Goal: Task Accomplishment & Management: Use online tool/utility

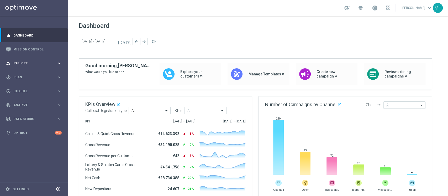
click at [29, 68] on div "person_search Explore keyboard_arrow_right" at bounding box center [34, 63] width 68 height 14
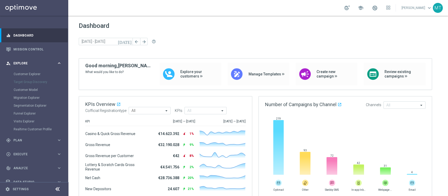
click at [27, 68] on div "person_search Explore keyboard_arrow_right" at bounding box center [34, 63] width 68 height 14
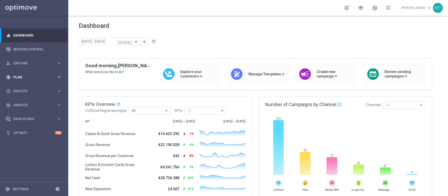
click at [27, 72] on div "gps_fixed Plan keyboard_arrow_right" at bounding box center [34, 77] width 68 height 14
click at [22, 87] on link "Target Groups" at bounding box center [34, 88] width 41 height 4
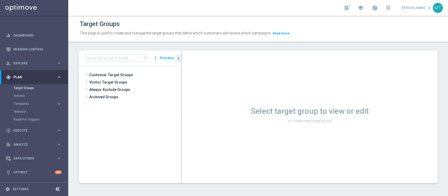
click at [122, 53] on div "search more_vert Prioritize" at bounding box center [130, 57] width 102 height 15
click at [121, 56] on input at bounding box center [117, 57] width 64 height 7
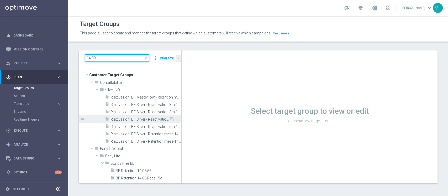
type input "14.08"
click at [150, 119] on span "Riattivazioni BF Silver - Reactivation 6m 14.08 low" at bounding box center [139, 119] width 59 height 4
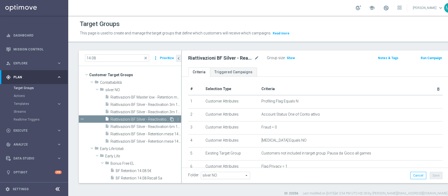
click at [170, 119] on icon "content_copy" at bounding box center [172, 119] width 4 height 4
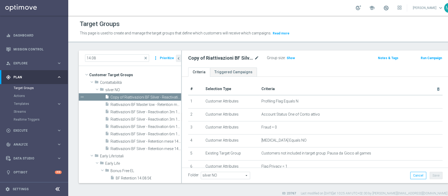
click at [255, 58] on icon "mode_edit" at bounding box center [256, 58] width 5 height 6
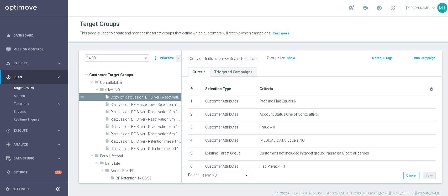
scroll to position [0, 25]
click at [252, 58] on input "Copy of Riattivazioni BF Silver - Reactivation 6m 14.08 low" at bounding box center [223, 58] width 71 height 7
drag, startPoint x: 211, startPoint y: 59, endPoint x: 119, endPoint y: 61, distance: 92.3
click at [113, 61] on as-split "14.08 close more_vert Prioritize Customer Target Groups library_add create_new_…" at bounding box center [260, 116] width 363 height 132
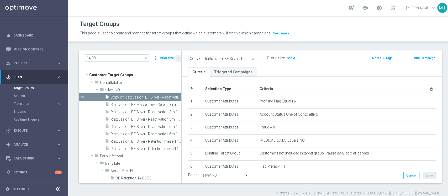
click at [202, 61] on input "Copy of Riattivazioni BF Silver - Reactivation 6m 14.08 low" at bounding box center [223, 58] width 71 height 7
click at [202, 59] on input "Copy of Riattivazioni BF Silver - Reactivation 6m 14.08 low" at bounding box center [223, 58] width 71 height 7
drag, startPoint x: 231, startPoint y: 59, endPoint x: 309, endPoint y: 58, distance: 77.6
click at [310, 59] on div "Riattivazioni BF Silver - Reactivation 6m 14.08 low Group size : Show" at bounding box center [269, 58] width 170 height 8
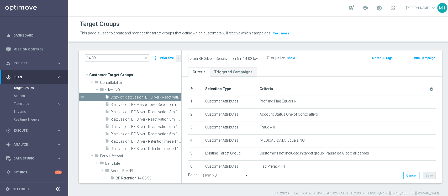
click at [248, 58] on input "Riattivazioni BF Silver - Reactivation 6m 14.08 low" at bounding box center [223, 58] width 71 height 7
click at [243, 58] on input "Riattivazioni BF Silver - Reactivation 6m 14.08 low" at bounding box center [223, 58] width 71 height 7
drag, startPoint x: 242, startPoint y: 58, endPoint x: 382, endPoint y: 39, distance: 141.8
click at [382, 44] on div "Target Groups This page is used to create and manage the target groups that def…" at bounding box center [260, 106] width 384 height 180
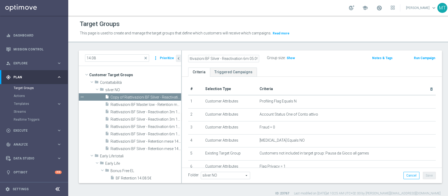
type input "Riattivazioni BF Silver - Reactivation 6m 05.09"
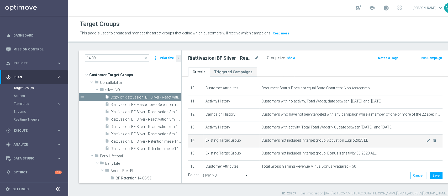
scroll to position [140, 0]
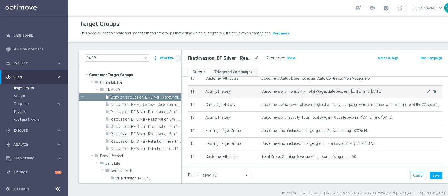
drag, startPoint x: 338, startPoint y: 93, endPoint x: 385, endPoint y: 91, distance: 46.7
click at [385, 91] on span "Customers with no activity, Total Wager, date between '2025-03-01' and '2025-08…" at bounding box center [343, 91] width 164 height 4
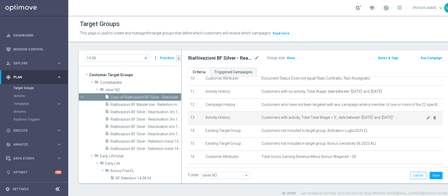
drag, startPoint x: 349, startPoint y: 118, endPoint x: 401, endPoint y: 121, distance: 52.3
click at [401, 121] on td "Customers with activity, Total Total Wager > 0 , date between '2024-09-01' and …" at bounding box center [350, 117] width 183 height 13
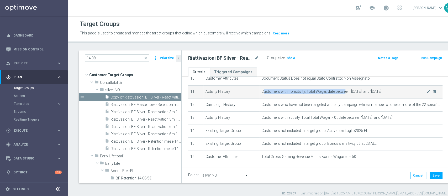
drag, startPoint x: 257, startPoint y: 91, endPoint x: 338, endPoint y: 94, distance: 80.3
click at [338, 94] on td "Customers with no activity, Total Wager, date between '2025-03-01' and '2025-08…" at bounding box center [350, 91] width 183 height 13
click at [279, 92] on span "Customers with no activity, Total Wager, date between '2025-03-01' and '2025-08…" at bounding box center [343, 91] width 164 height 4
drag, startPoint x: 278, startPoint y: 92, endPoint x: 303, endPoint y: 92, distance: 25.7
click at [303, 92] on span "Customers with no activity, Total Wager, date between '2025-03-01' and '2025-08…" at bounding box center [343, 91] width 164 height 4
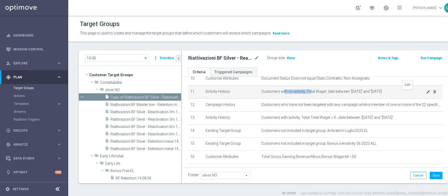
click at [426, 93] on icon "mode_edit" at bounding box center [428, 91] width 4 height 4
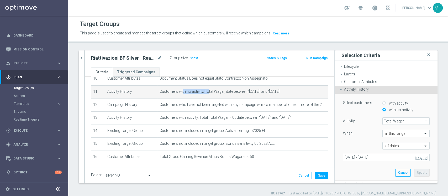
scroll to position [35, 0]
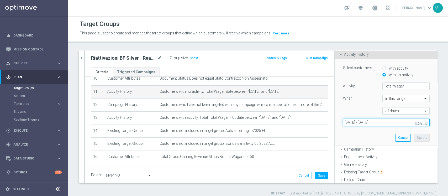
click at [351, 122] on input "01 Mar 2025 - 31 Aug 2025" at bounding box center [386, 122] width 87 height 7
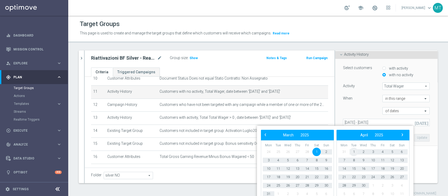
click at [354, 150] on span "1" at bounding box center [353, 151] width 8 height 8
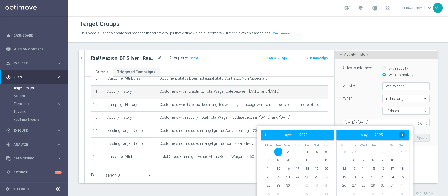
click at [404, 136] on span "›" at bounding box center [402, 134] width 7 height 7
click at [403, 135] on span "›" at bounding box center [402, 134] width 7 height 7
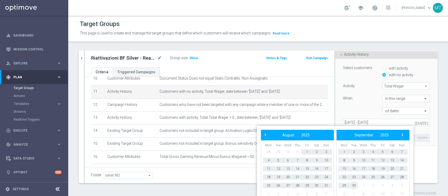
click at [356, 183] on span "30" at bounding box center [353, 185] width 8 height 8
type input "01 Apr 2025 - 30 Sep 2025"
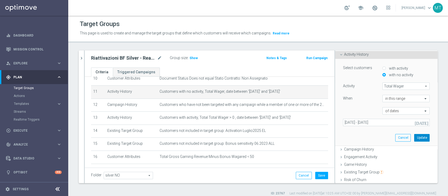
click at [414, 136] on button "Update" at bounding box center [421, 137] width 15 height 7
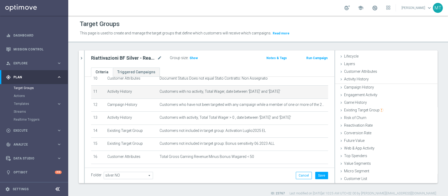
scroll to position [10, 0]
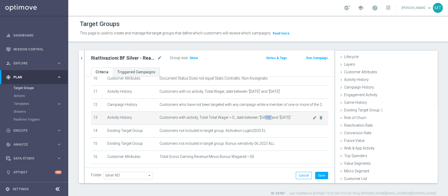
drag, startPoint x: 260, startPoint y: 117, endPoint x: 269, endPoint y: 117, distance: 8.7
click at [269, 117] on span "Customers with activity, Total Total Wager > 0 , date between '2024-09-01' and …" at bounding box center [235, 117] width 153 height 4
drag, startPoint x: 286, startPoint y: 119, endPoint x: 302, endPoint y: 119, distance: 15.7
click at [302, 119] on td "Customers with activity, Total Total Wager > 0 , date between '2024-09-01' and …" at bounding box center [242, 117] width 171 height 13
click at [312, 119] on icon "mode_edit" at bounding box center [314, 117] width 4 height 4
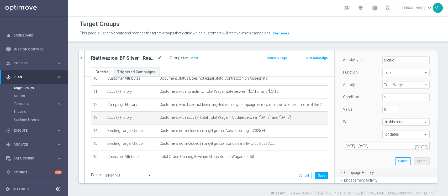
scroll to position [70, 0]
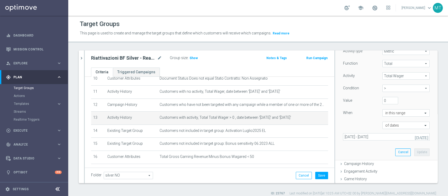
click at [396, 147] on div "Select customers with activity with no activity Activity type Metric Metric arr…" at bounding box center [386, 92] width 94 height 136
click at [395, 150] on button "Cancel" at bounding box center [402, 151] width 15 height 7
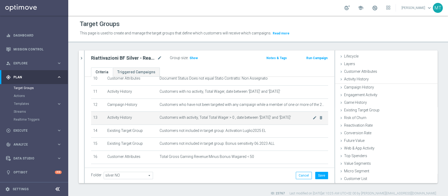
scroll to position [10, 0]
drag, startPoint x: 261, startPoint y: 119, endPoint x: 277, endPoint y: 119, distance: 16.5
click at [278, 119] on span "Customers with activity, Total Total Wager > 0 , date between '2024-09-01' and …" at bounding box center [235, 117] width 153 height 4
click at [312, 119] on icon "mode_edit" at bounding box center [314, 117] width 4 height 4
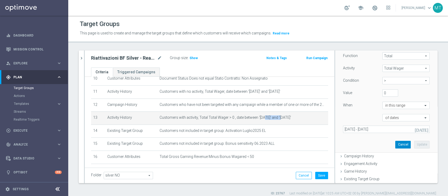
scroll to position [80, 0]
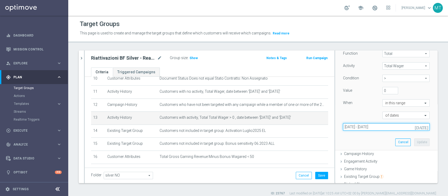
click at [390, 125] on input "01 Sep 2024 - 28 Feb 2025" at bounding box center [386, 126] width 87 height 7
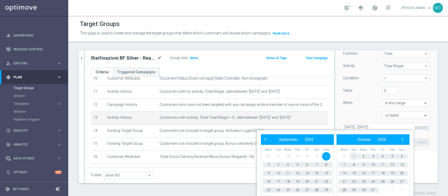
click at [355, 155] on span "1" at bounding box center [353, 156] width 8 height 8
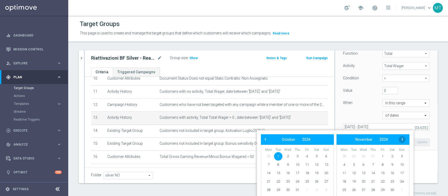
click at [402, 140] on span "›" at bounding box center [402, 139] width 7 height 7
click at [403, 140] on span "›" at bounding box center [402, 139] width 7 height 7
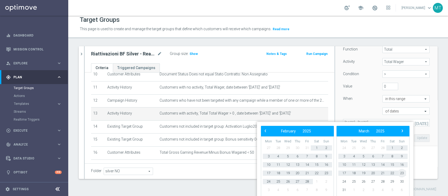
scroll to position [5, 0]
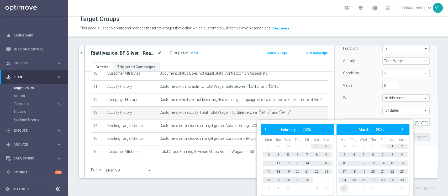
click at [344, 188] on span "31" at bounding box center [344, 188] width 8 height 8
type input "01 Oct 2024 - 31 Mar 2025"
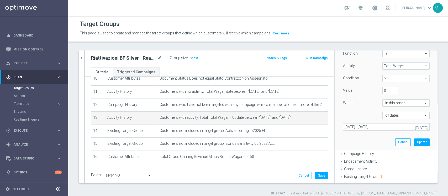
scroll to position [0, 0]
click at [414, 142] on button "Update" at bounding box center [421, 141] width 15 height 7
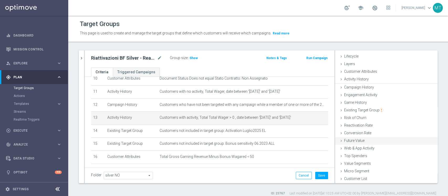
scroll to position [10, 0]
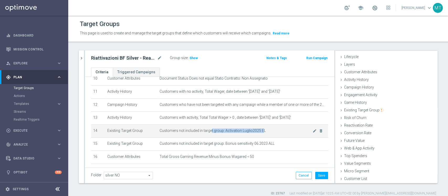
drag, startPoint x: 208, startPoint y: 132, endPoint x: 257, endPoint y: 131, distance: 49.3
click at [259, 132] on span "Customers not included in target group: Activation Luglio2025 EL" at bounding box center [235, 130] width 153 height 4
drag, startPoint x: 195, startPoint y: 130, endPoint x: 243, endPoint y: 129, distance: 48.8
click at [243, 129] on span "Customers not included in target group: Activation Luglio2025 EL" at bounding box center [235, 130] width 153 height 4
click at [245, 131] on span "Customers not included in target group: Activation Luglio2025 EL" at bounding box center [235, 130] width 153 height 4
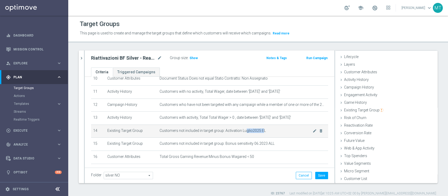
drag, startPoint x: 259, startPoint y: 131, endPoint x: 247, endPoint y: 132, distance: 12.1
click at [240, 132] on span "Customers not included in target group: Activation Luglio2025 EL" at bounding box center [235, 130] width 153 height 4
click at [301, 132] on span "Customers not included in target group: Activation Luglio2025 EL" at bounding box center [235, 130] width 153 height 4
click at [312, 132] on icon "mode_edit" at bounding box center [314, 131] width 4 height 4
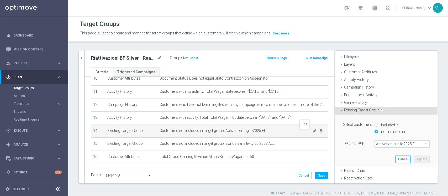
scroll to position [40, 0]
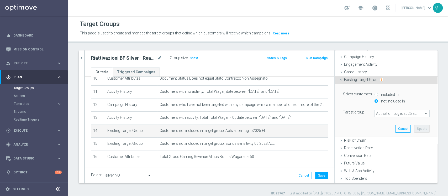
click at [375, 115] on span "Activation Luglio2025 EL" at bounding box center [402, 113] width 55 height 7
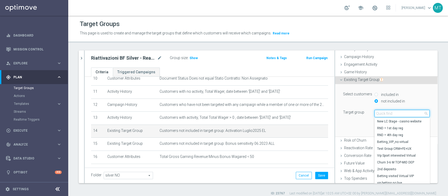
click at [374, 114] on input "search" at bounding box center [401, 113] width 55 height 7
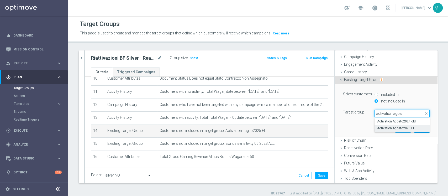
type input "activation agos"
click at [395, 130] on label "Activation Agosto2025 EL" at bounding box center [401, 128] width 55 height 7
type input "Activation Agosto2025 EL"
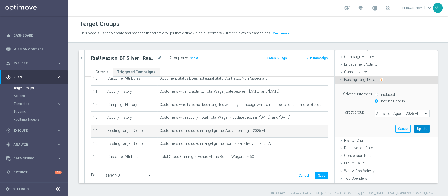
click at [414, 130] on button "Update" at bounding box center [421, 128] width 15 height 7
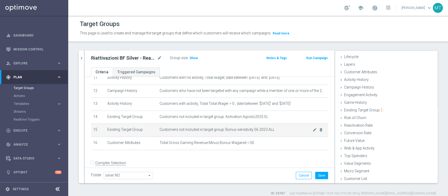
scroll to position [162, 0]
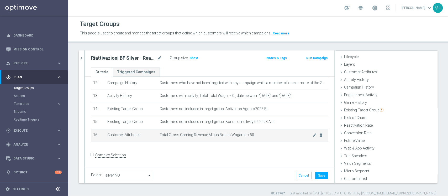
drag, startPoint x: 255, startPoint y: 134, endPoint x: 225, endPoint y: 133, distance: 29.6
click at [226, 133] on td "Total Gross Gaming Revenue Minus Bonus Wagared < 50 mode_edit delete_forever" at bounding box center [242, 135] width 171 height 13
drag, startPoint x: 170, startPoint y: 135, endPoint x: 249, endPoint y: 136, distance: 79.0
click at [249, 136] on span "Total Gross Gaming Revenue Minus Bonus Wagared < 50" at bounding box center [235, 134] width 153 height 4
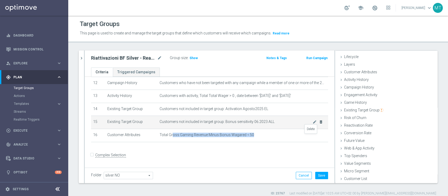
click at [0, 0] on icon "delete_forever" at bounding box center [0, 0] width 0 height 0
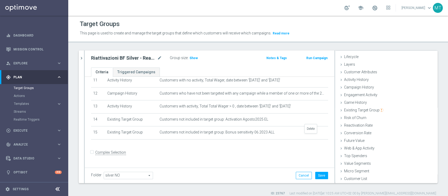
scroll to position [148, 0]
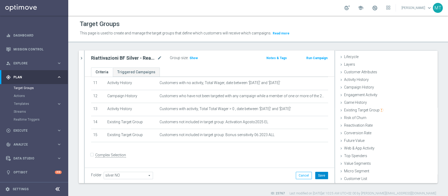
click at [317, 174] on button "Save" at bounding box center [321, 175] width 13 height 7
click at [195, 59] on span "Show" at bounding box center [193, 58] width 8 height 4
click at [144, 57] on h2 "Riattivazioni BF Silver - Reactivation 6m 05.09" at bounding box center [123, 58] width 65 height 6
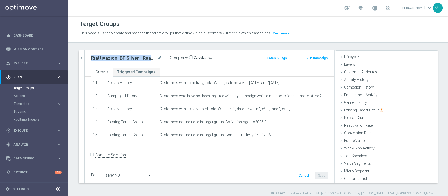
copy div "Riattivazioni BF Silver - Reactivation 6m 05.09"
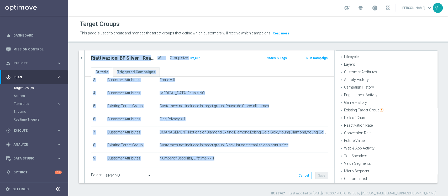
scroll to position [0, 0]
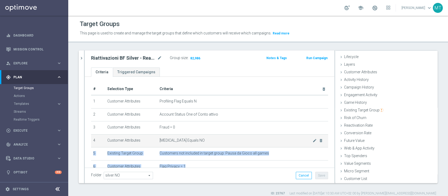
drag, startPoint x: 249, startPoint y: 135, endPoint x: 241, endPoint y: 142, distance: 10.9
click at [241, 142] on tbody "1 Customer Attributes Profiling Flag Equals N mode_edit delete_forever 2 Custom…" at bounding box center [209, 192] width 237 height 195
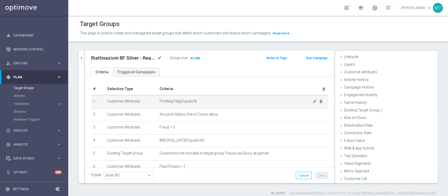
click at [213, 104] on td "Profiling Flag Equals N mode_edit delete_forever" at bounding box center [242, 101] width 171 height 13
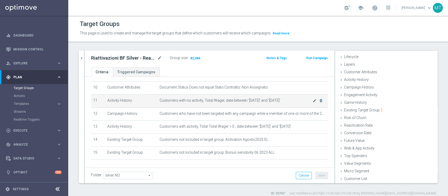
scroll to position [140, 0]
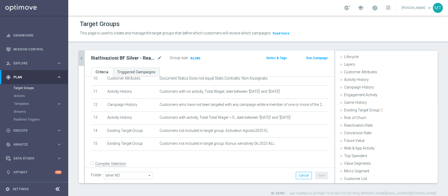
click at [81, 60] on icon "chevron_right" at bounding box center [81, 58] width 5 height 5
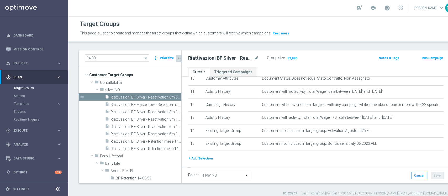
scroll to position [20, 0]
click at [112, 57] on input "14.08" at bounding box center [117, 57] width 64 height 7
click at [170, 111] on icon "content_copy" at bounding box center [172, 112] width 4 height 4
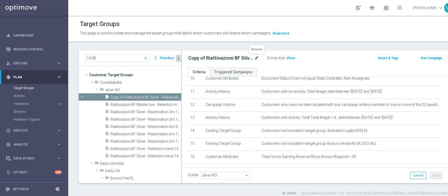
click at [258, 59] on icon "mode_edit" at bounding box center [256, 58] width 5 height 6
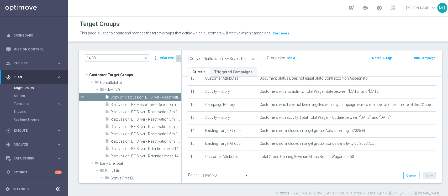
scroll to position [0, 25]
click at [258, 59] on input "Copy of Riattivazioni BF Silver - Reactivation 3m 14.08 low" at bounding box center [223, 58] width 71 height 7
click at [257, 59] on input "Copy of Riattivazioni BF Silver - Reactivation 3m 14.08 low" at bounding box center [223, 58] width 71 height 7
drag, startPoint x: 242, startPoint y: 58, endPoint x: 340, endPoint y: 58, distance: 97.6
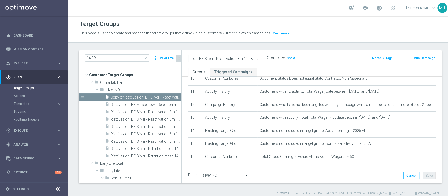
click at [333, 58] on div "Copy of Riattivazioni BF Silver - Reactivation 3m 14.08 low Group size : Show" at bounding box center [269, 58] width 170 height 8
type input "Riattivazioni BF Silver - Reactivation 3m 05.09"
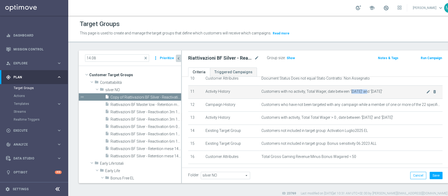
drag, startPoint x: 346, startPoint y: 91, endPoint x: 369, endPoint y: 92, distance: 22.8
click at [366, 92] on span "Customers with no activity, Total Wager, date between '2025-06-01' and '2025-08…" at bounding box center [343, 91] width 164 height 4
click at [426, 93] on icon "mode_edit" at bounding box center [428, 91] width 4 height 4
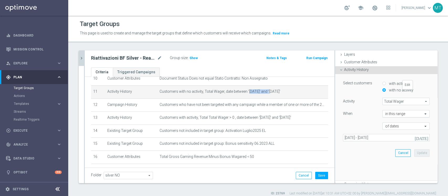
scroll to position [40, 0]
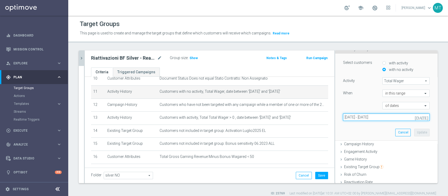
click at [381, 114] on input "01 Jun 2025 - 31 Aug 2025" at bounding box center [386, 116] width 87 height 7
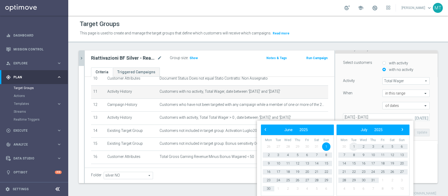
click at [354, 148] on span "1" at bounding box center [353, 146] width 8 height 8
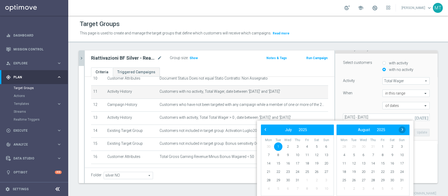
click at [402, 130] on span "›" at bounding box center [402, 129] width 7 height 7
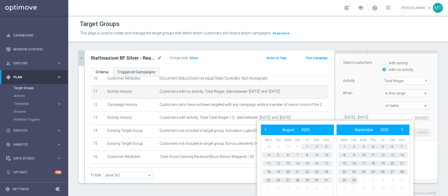
click at [355, 179] on span "30" at bounding box center [353, 180] width 8 height 8
type input "01 Jul 2025 - 30 Sep 2025"
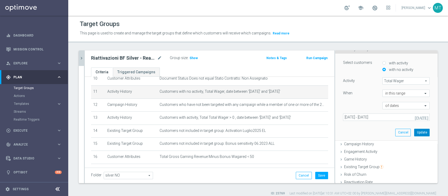
click at [414, 133] on button "Update" at bounding box center [421, 132] width 15 height 7
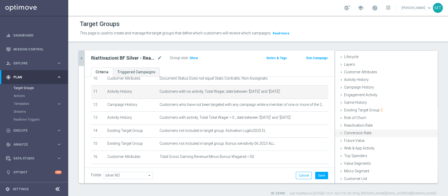
scroll to position [10, 0]
drag, startPoint x: 269, startPoint y: 91, endPoint x: 283, endPoint y: 90, distance: 13.1
click at [283, 90] on span "Customers with no activity, Total Wager, date between '2025-07-01' and '2025-09…" at bounding box center [235, 91] width 153 height 4
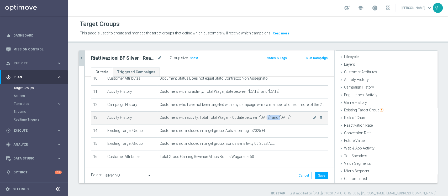
drag, startPoint x: 263, startPoint y: 117, endPoint x: 277, endPoint y: 119, distance: 14.5
click at [277, 119] on span "Customers with activity, Total Total Wager > 0 , date between '2025-03-01' and …" at bounding box center [235, 117] width 153 height 4
click at [312, 118] on icon "mode_edit" at bounding box center [314, 117] width 4 height 4
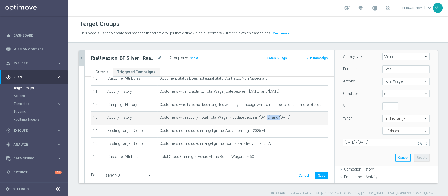
scroll to position [75, 0]
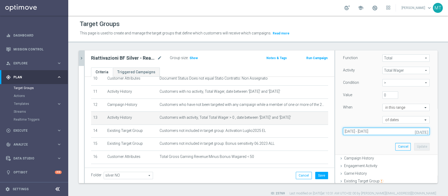
click at [365, 131] on input "01 Mar 2025 - 31 May 2025" at bounding box center [386, 130] width 87 height 7
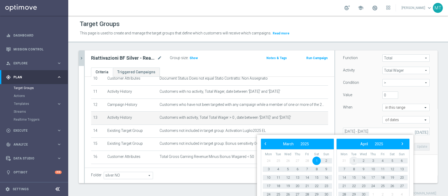
click at [354, 161] on span "1" at bounding box center [353, 160] width 8 height 8
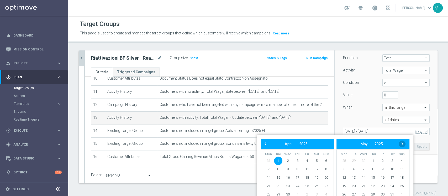
click at [404, 144] on span "›" at bounding box center [402, 143] width 7 height 7
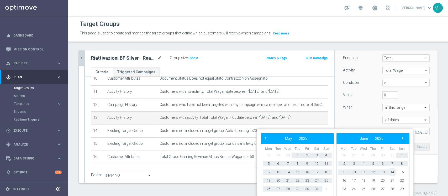
scroll to position [5, 0]
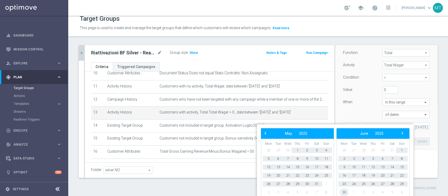
click at [344, 190] on span "30" at bounding box center [344, 192] width 8 height 8
type input "01 Apr 2025 - 30 Jun 2025"
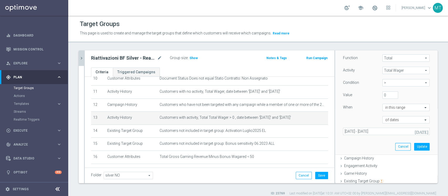
scroll to position [0, 0]
click at [414, 146] on button "Update" at bounding box center [421, 146] width 15 height 7
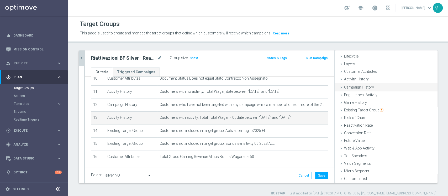
scroll to position [10, 0]
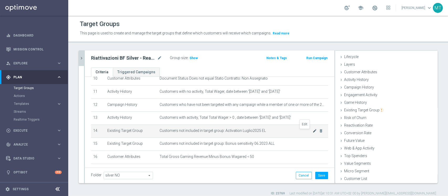
click at [312, 131] on icon "mode_edit" at bounding box center [314, 131] width 4 height 4
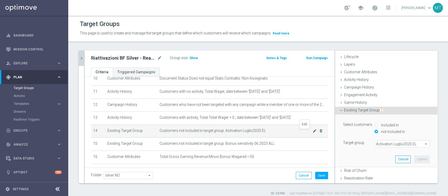
scroll to position [40, 0]
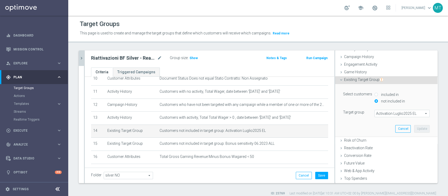
click at [387, 115] on span "Activation Luglio2025 EL" at bounding box center [402, 113] width 55 height 7
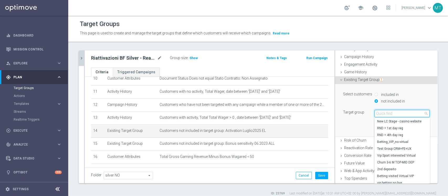
click at [386, 110] on input "search" at bounding box center [401, 113] width 55 height 7
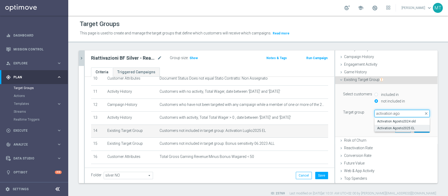
type input "activation ago"
click at [391, 127] on span "Activation Agosto2025 EL" at bounding box center [402, 128] width 50 height 4
type input "Activation Agosto2025 EL"
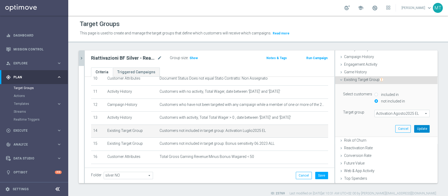
click at [414, 127] on button "Update" at bounding box center [421, 128] width 15 height 7
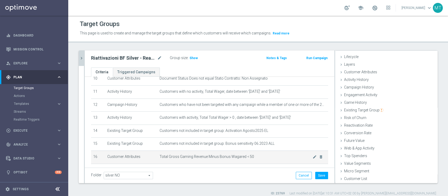
scroll to position [162, 0]
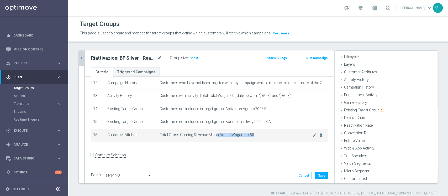
drag, startPoint x: 213, startPoint y: 134, endPoint x: 256, endPoint y: 138, distance: 43.5
click at [256, 137] on span "Total Gross Gaming Revenue Minus Bonus Wagared < 50" at bounding box center [235, 134] width 153 height 4
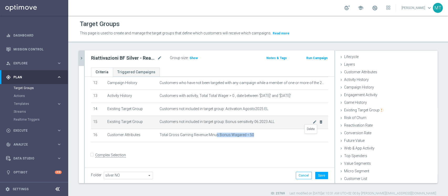
click at [0, 0] on icon "delete_forever" at bounding box center [0, 0] width 0 height 0
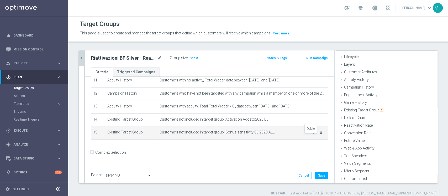
scroll to position [148, 0]
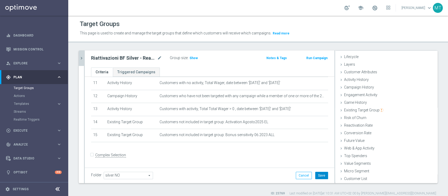
click at [316, 174] on button "Save" at bounding box center [321, 175] width 13 height 7
click at [146, 57] on h2 "Riattivazioni BF Silver - Reactivation 3m 05.09" at bounding box center [123, 58] width 65 height 6
copy div "Riattivazioni BF Silver - Reactivation 3m 05.09"
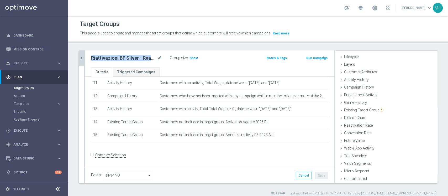
click at [195, 57] on span "Show" at bounding box center [193, 58] width 8 height 4
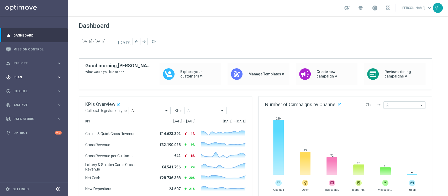
click at [29, 73] on div "gps_fixed Plan keyboard_arrow_right" at bounding box center [34, 77] width 68 height 14
click at [25, 88] on link "Target Groups" at bounding box center [34, 88] width 41 height 4
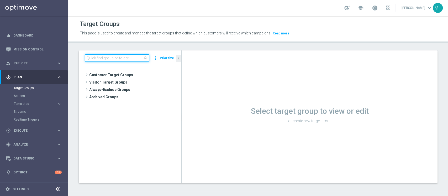
click at [87, 60] on input at bounding box center [117, 57] width 64 height 7
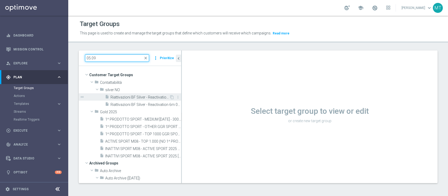
type input "05.09"
click at [136, 95] on span "Riattivazioni BF Silver - Reactivation 3m 05.09" at bounding box center [139, 97] width 59 height 4
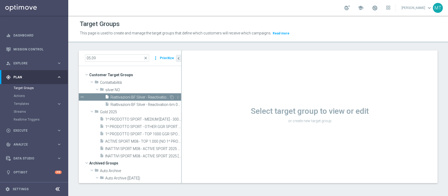
click at [145, 96] on span "Riattivazioni BF Silver - Reactivation 3m 05.09" at bounding box center [139, 97] width 59 height 4
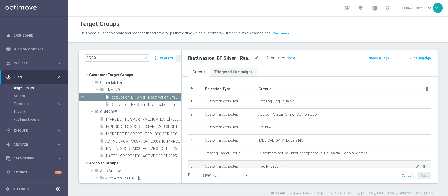
scroll to position [154, 0]
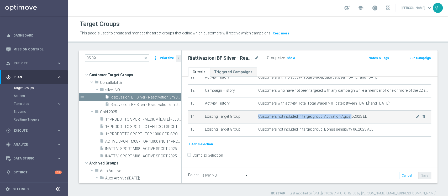
drag, startPoint x: 347, startPoint y: 116, endPoint x: 358, endPoint y: 114, distance: 10.9
click at [358, 114] on td "Customers not included in target group: Activation Agosto2025 EL mode_edit dele…" at bounding box center [343, 116] width 175 height 13
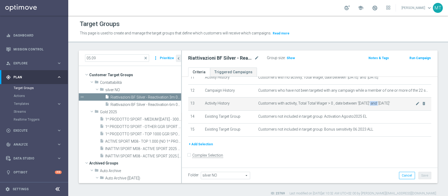
click at [401, 105] on span "Customers with activity, Total Total Wager > 0 , date between '2025-04-01' and …" at bounding box center [336, 103] width 157 height 4
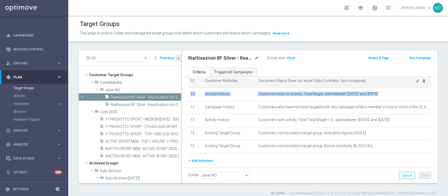
drag, startPoint x: 377, startPoint y: 77, endPoint x: 385, endPoint y: 78, distance: 8.8
click at [385, 78] on tbody "1 Customer Attributes Profiling Flag Equals N mode_edit delete_forever 2 Custom…" at bounding box center [309, 55] width 243 height 195
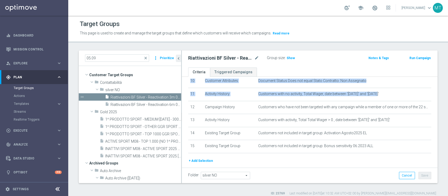
scroll to position [130, 0]
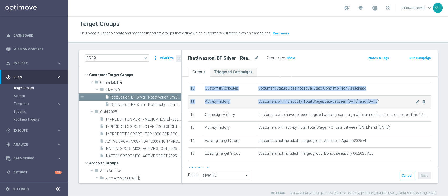
click at [372, 99] on td "Customers with no activity, Total Wager, date between '2025-07-01' and '2025-09…" at bounding box center [343, 101] width 175 height 13
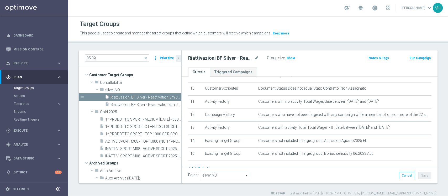
click at [420, 60] on button "Run Campaign" at bounding box center [420, 58] width 22 height 6
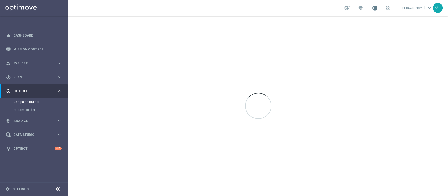
click at [384, 7] on div "school" at bounding box center [367, 7] width 46 height 9
click at [378, 9] on link at bounding box center [374, 8] width 7 height 8
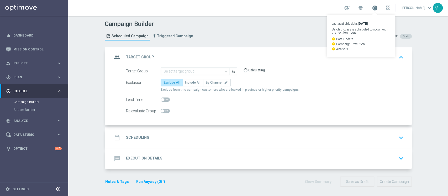
type input "Riattivazioni BF Silver - Reactivation 3m 05.09"
type input "Total Deposit Amount"
click at [377, 9] on span at bounding box center [375, 8] width 6 height 6
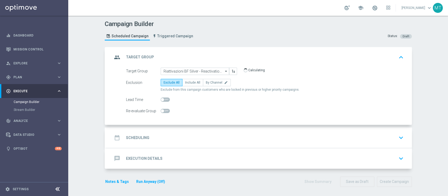
click at [169, 134] on div "date_range Scheduling keyboard_arrow_down" at bounding box center [258, 137] width 293 height 10
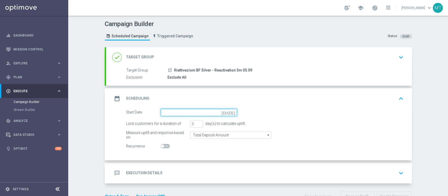
click at [184, 110] on input at bounding box center [199, 112] width 76 height 7
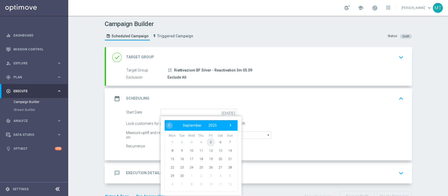
click at [208, 141] on span "5" at bounding box center [210, 141] width 8 height 8
type input "05 Sep 2025"
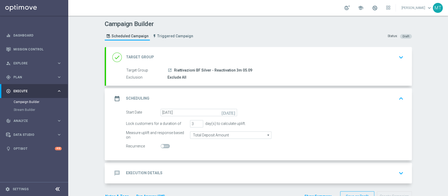
scroll to position [15, 0]
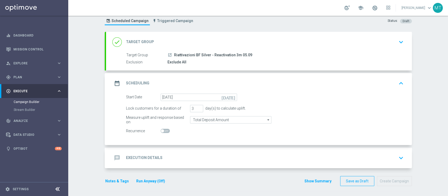
click at [202, 153] on div "message Execution Details keyboard_arrow_down" at bounding box center [258, 158] width 293 height 10
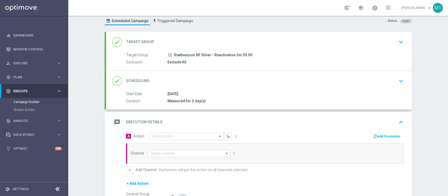
click at [191, 82] on div "done Scheduling keyboard_arrow_down" at bounding box center [258, 81] width 293 height 10
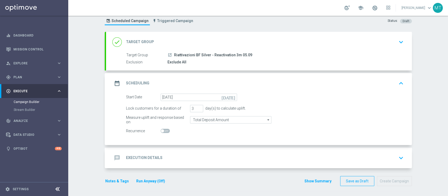
click at [214, 44] on div "done Target Group keyboard_arrow_down" at bounding box center [258, 42] width 293 height 10
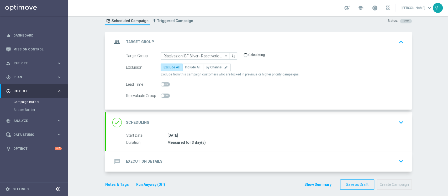
click at [220, 39] on div "group Target Group keyboard_arrow_up" at bounding box center [258, 42] width 293 height 10
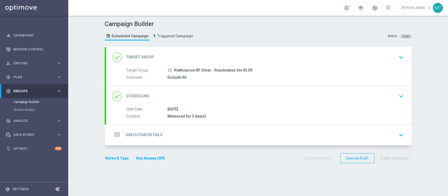
scroll to position [0, 0]
drag, startPoint x: 211, startPoint y: 111, endPoint x: 214, endPoint y: 99, distance: 12.0
click at [211, 111] on div "Start Date 05 Sep 2025" at bounding box center [263, 109] width 275 height 6
click at [214, 99] on div "done Scheduling keyboard_arrow_down" at bounding box center [258, 96] width 293 height 10
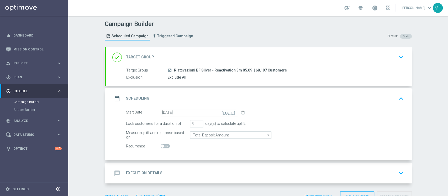
click at [216, 94] on div "date_range Scheduling keyboard_arrow_up" at bounding box center [258, 98] width 293 height 10
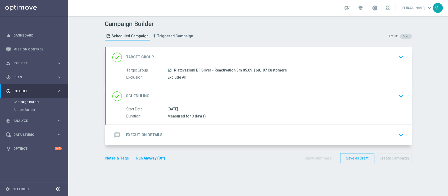
click at [203, 88] on div "done Scheduling keyboard_arrow_down" at bounding box center [259, 96] width 306 height 20
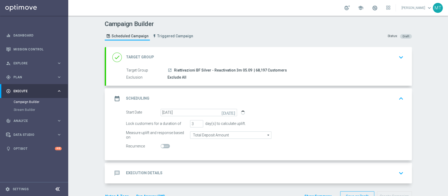
click at [187, 100] on div "date_range Scheduling keyboard_arrow_up" at bounding box center [258, 98] width 293 height 10
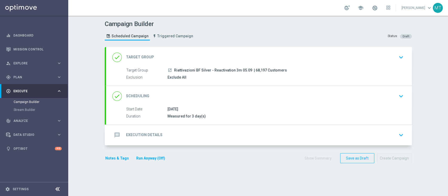
click at [189, 129] on div "message Execution Details keyboard_arrow_down" at bounding box center [259, 135] width 306 height 20
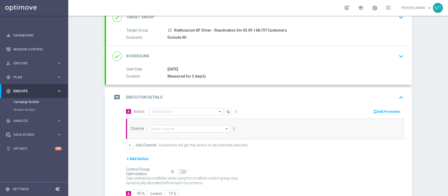
scroll to position [75, 0]
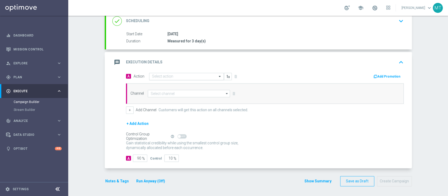
click at [172, 77] on input "text" at bounding box center [181, 76] width 58 height 4
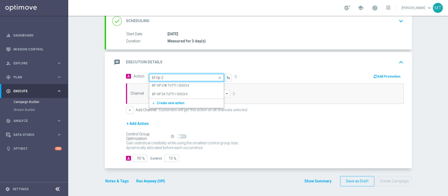
type input "bf np 2€"
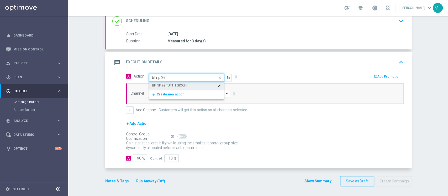
click at [178, 86] on label "BF NP 2€ TUTTI I GIOCHI" at bounding box center [169, 85] width 35 height 4
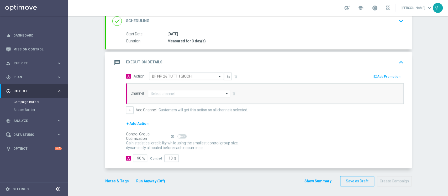
click at [383, 77] on button "Add Promotion" at bounding box center [387, 76] width 29 height 6
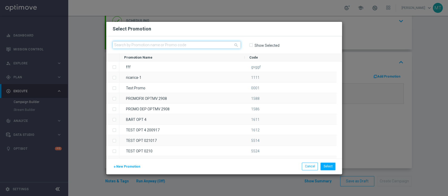
click at [216, 45] on input "text" at bounding box center [177, 44] width 128 height 7
paste input "233216"
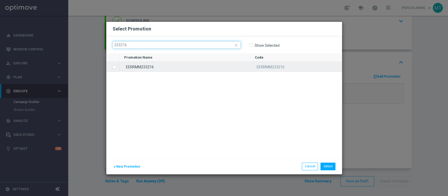
type input "233216"
click at [141, 70] on div "EERRMM233216" at bounding box center [184, 66] width 131 height 10
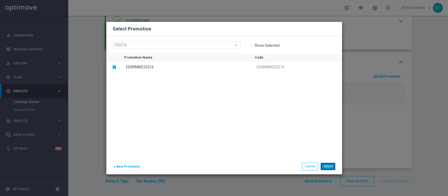
click at [327, 166] on button "Select" at bounding box center [327, 165] width 15 height 7
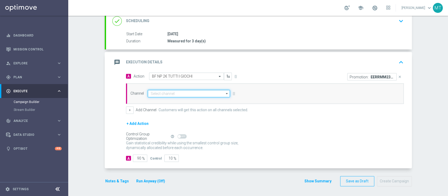
click at [186, 93] on input at bounding box center [189, 93] width 82 height 7
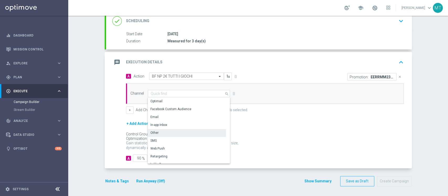
click at [156, 131] on div "Other" at bounding box center [187, 132] width 78 height 7
type input "Other"
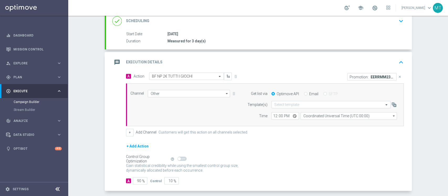
click at [304, 92] on input "Email" at bounding box center [305, 93] width 3 height 3
radio input "true"
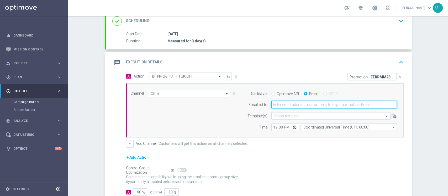
click at [302, 104] on input "email" at bounding box center [333, 104] width 125 height 7
type input "matteo.turri@sisal.it"
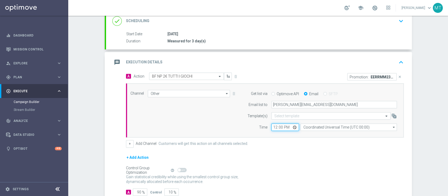
click at [272, 127] on input "12:00" at bounding box center [285, 126] width 28 height 7
type input "11:00"
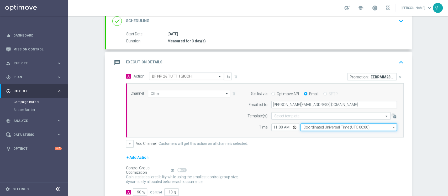
click at [316, 126] on input "Coordinated Universal Time (UTC 00:00)" at bounding box center [348, 126] width 96 height 7
type input "r"
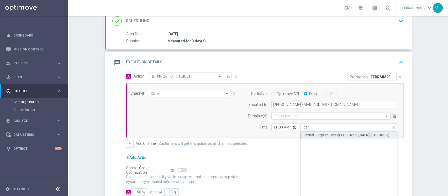
click at [325, 134] on div "Central European Time (Berlin) (UTC +02:00)" at bounding box center [346, 134] width 86 height 5
type input "Central European Time (Berlin) (UTC +02:00)"
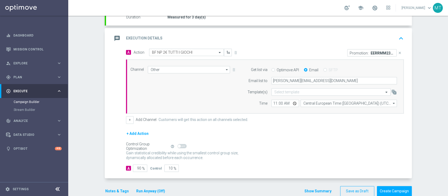
scroll to position [109, 0]
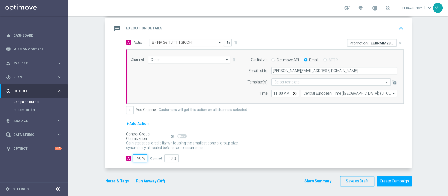
drag, startPoint x: 133, startPoint y: 157, endPoint x: 146, endPoint y: 158, distance: 13.7
click at [146, 158] on div "A 90 %" at bounding box center [138, 157] width 24 height 7
click at [209, 146] on p "Gain higher response rates by matching the most effective action with each cust…" at bounding box center [185, 147] width 118 height 14
click at [377, 9] on span at bounding box center [375, 8] width 6 height 6
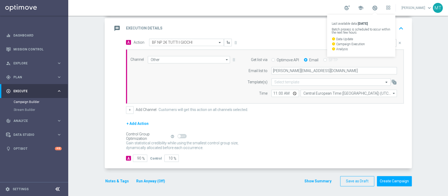
click at [150, 178] on button "Run Anyway (Off)" at bounding box center [151, 181] width 30 height 7
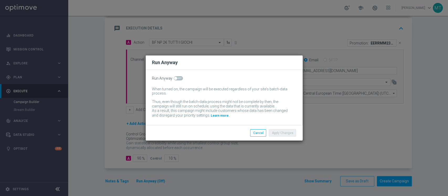
click at [176, 79] on span at bounding box center [178, 78] width 9 height 4
click at [176, 79] on input "checkbox" at bounding box center [178, 78] width 9 height 4
checkbox input "true"
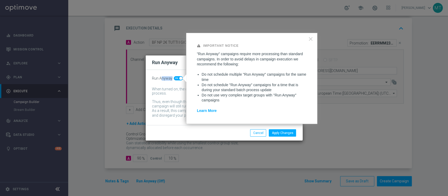
drag, startPoint x: 160, startPoint y: 77, endPoint x: 172, endPoint y: 77, distance: 12.1
click at [172, 77] on div "Run Anyway" at bounding box center [224, 78] width 144 height 4
click at [285, 131] on button "Apply Changes" at bounding box center [282, 132] width 27 height 7
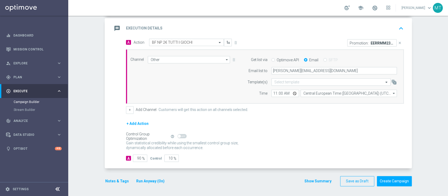
click at [124, 179] on button "Notes & Tags" at bounding box center [117, 181] width 25 height 7
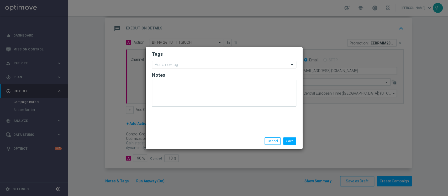
click at [188, 65] on input "text" at bounding box center [222, 65] width 135 height 4
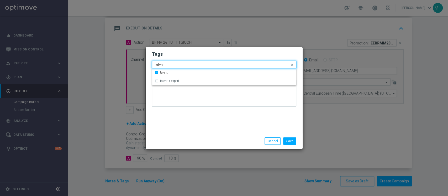
click at [189, 66] on input "talent" at bounding box center [222, 65] width 135 height 4
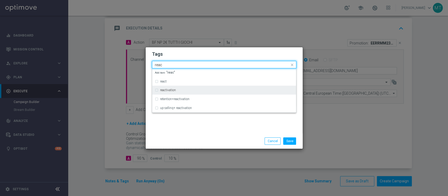
click at [164, 87] on div "reactivation" at bounding box center [224, 90] width 138 height 8
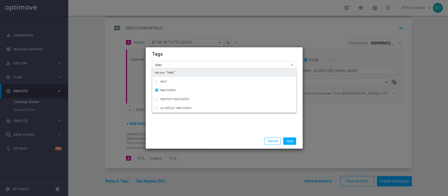
click at [177, 65] on input "reac" at bounding box center [222, 65] width 135 height 4
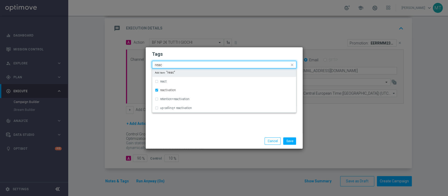
click at [177, 65] on input "reac" at bounding box center [222, 65] width 135 height 4
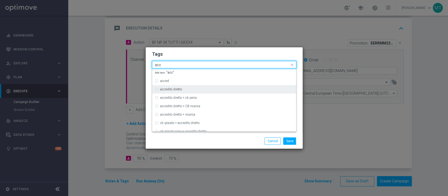
click at [179, 87] on div "accredito diretto" at bounding box center [224, 89] width 138 height 8
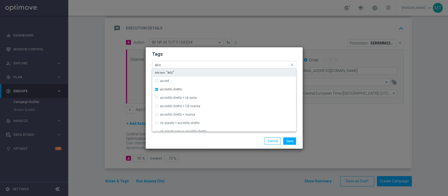
click at [185, 65] on input "acc" at bounding box center [222, 65] width 135 height 4
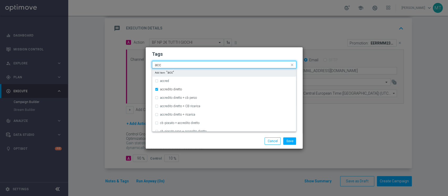
click at [185, 65] on input "acc" at bounding box center [222, 65] width 135 height 4
click at [170, 73] on div "all" at bounding box center [226, 72] width 133 height 3
click at [174, 64] on input "all" at bounding box center [222, 65] width 135 height 4
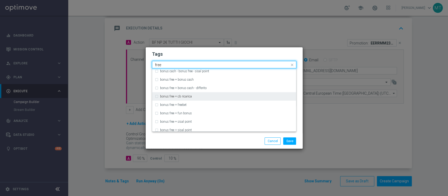
scroll to position [0, 0]
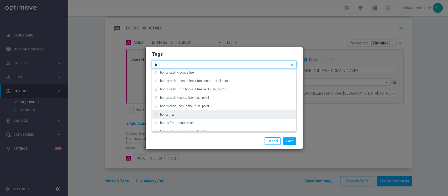
click at [172, 111] on div "bonus free" at bounding box center [224, 114] width 138 height 8
type input "free"
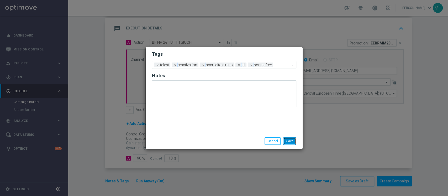
click at [292, 140] on button "Save" at bounding box center [289, 140] width 13 height 7
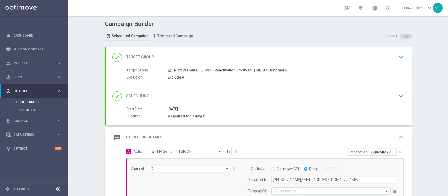
click at [223, 90] on div "done Scheduling keyboard_arrow_down" at bounding box center [259, 96] width 306 height 20
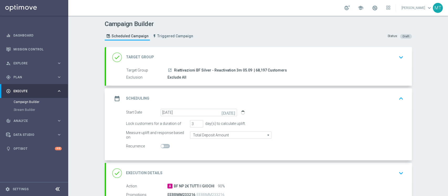
drag, startPoint x: 223, startPoint y: 55, endPoint x: 223, endPoint y: 57, distance: 2.6
click at [223, 56] on div "done Target Group keyboard_arrow_down" at bounding box center [258, 57] width 293 height 10
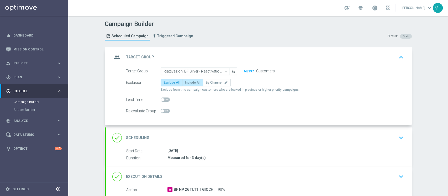
click at [187, 84] on span "Include All" at bounding box center [192, 83] width 15 height 4
click at [187, 84] on input "Include All" at bounding box center [186, 83] width 3 height 3
radio input "true"
click at [201, 55] on div "group Target Group keyboard_arrow_up" at bounding box center [258, 57] width 293 height 10
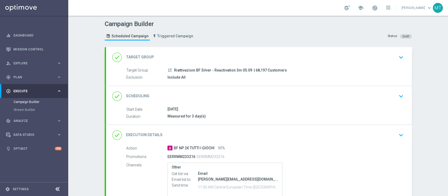
click at [201, 55] on div "done Target Group keyboard_arrow_down Target Group launch Riattivazioni BF Silv…" at bounding box center [259, 66] width 306 height 39
drag, startPoint x: 250, startPoint y: 69, endPoint x: 262, endPoint y: 70, distance: 11.3
click at [262, 70] on span "| 68,197 Customers" at bounding box center [270, 70] width 33 height 5
click at [201, 98] on div "done Scheduling keyboard_arrow_down" at bounding box center [258, 96] width 293 height 10
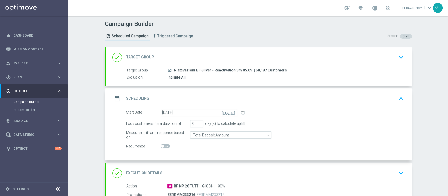
click at [203, 92] on div "date_range Scheduling keyboard_arrow_up" at bounding box center [259, 98] width 306 height 20
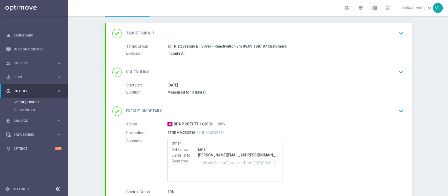
scroll to position [56, 0]
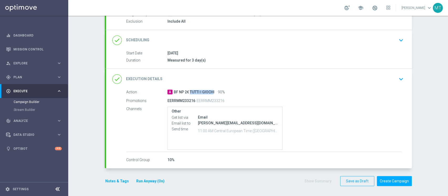
drag, startPoint x: 180, startPoint y: 89, endPoint x: 195, endPoint y: 89, distance: 15.0
click at [195, 89] on div "A BF NP 2€ TUTTI I GIOCHI 90%" at bounding box center [284, 91] width 234 height 5
drag, startPoint x: 189, startPoint y: 99, endPoint x: 194, endPoint y: 100, distance: 5.3
click at [194, 100] on div "EERRMM233216 EERRMM233216" at bounding box center [263, 100] width 193 height 7
click at [401, 177] on button "Create Campaign" at bounding box center [394, 181] width 35 height 10
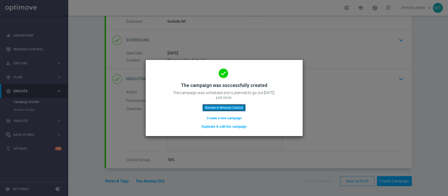
click at [226, 109] on button "Review in Mission Control" at bounding box center [223, 107] width 43 height 7
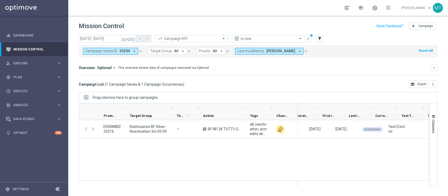
scroll to position [0, 69]
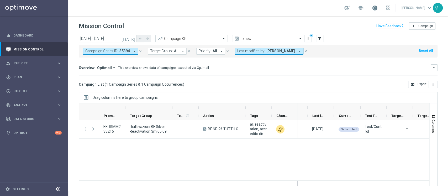
click at [377, 10] on span at bounding box center [375, 8] width 6 height 6
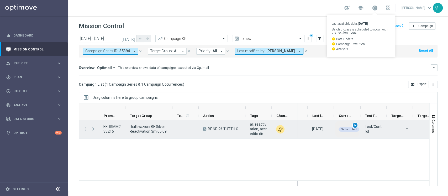
click at [355, 127] on div "play_arrow" at bounding box center [355, 125] width 6 height 6
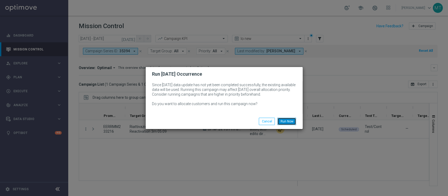
click at [289, 124] on button "Run Now" at bounding box center [286, 121] width 19 height 7
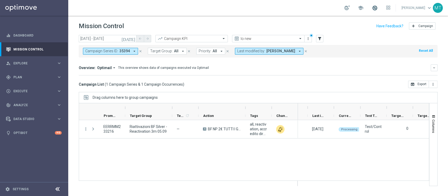
click at [377, 8] on span at bounding box center [375, 8] width 6 height 6
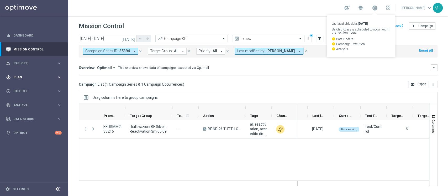
click at [30, 77] on span "Plan" at bounding box center [34, 77] width 43 height 3
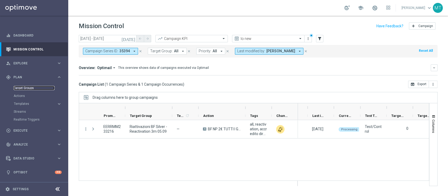
click at [23, 87] on link "Target Groups" at bounding box center [34, 88] width 41 height 4
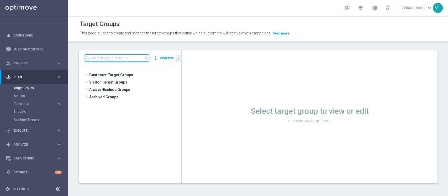
click at [115, 56] on input at bounding box center [117, 57] width 64 height 7
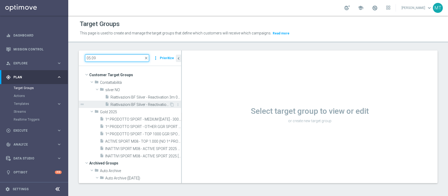
type input "05.09"
click at [150, 104] on span "Riattivazioni BF Silver - Reactivation 6m 05.09" at bounding box center [139, 104] width 59 height 4
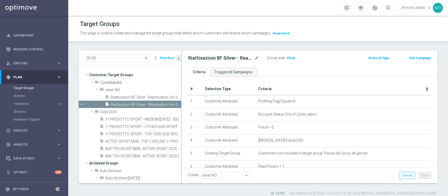
click at [413, 57] on button "Run Campaign" at bounding box center [420, 58] width 22 height 6
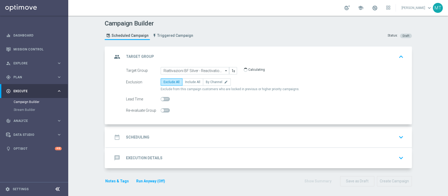
click at [157, 132] on div "date_range Scheduling keyboard_arrow_down" at bounding box center [258, 137] width 293 height 10
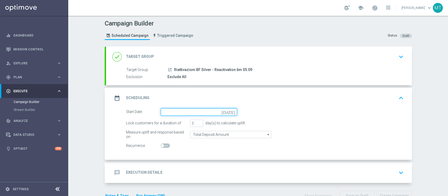
click at [180, 109] on input at bounding box center [199, 111] width 76 height 7
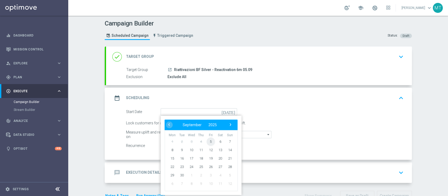
click at [207, 139] on span "5" at bounding box center [210, 141] width 8 height 8
type input "05 Sep 2025"
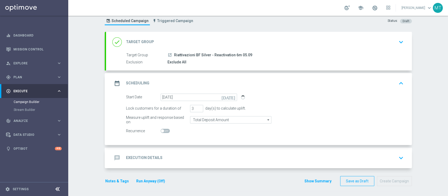
click at [185, 156] on div "message Execution Details keyboard_arrow_down" at bounding box center [258, 158] width 293 height 10
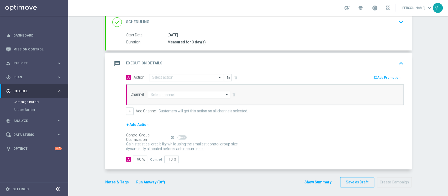
scroll to position [75, 0]
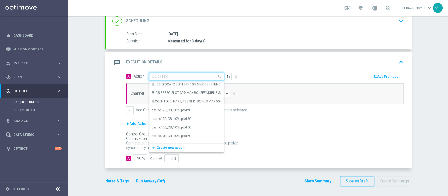
click at [176, 75] on input "text" at bounding box center [181, 76] width 58 height 4
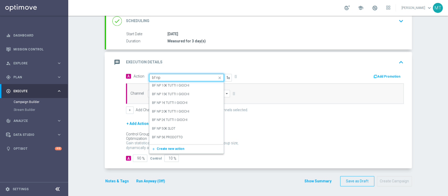
type input "bf np 2"
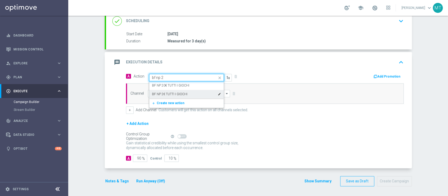
click at [171, 93] on label "BF NP 2€ TUTTI I GIOCHI" at bounding box center [169, 94] width 35 height 4
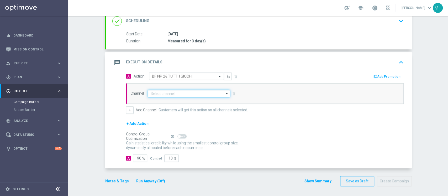
click at [171, 93] on input at bounding box center [189, 93] width 82 height 7
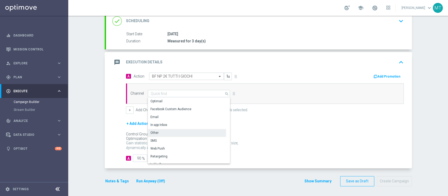
click at [155, 133] on div "Other" at bounding box center [187, 132] width 78 height 7
type input "Other"
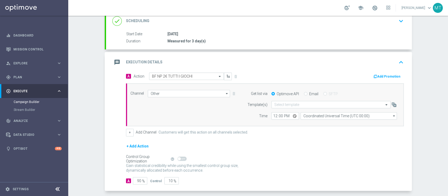
click at [310, 94] on label "Email" at bounding box center [313, 93] width 9 height 5
click at [307, 94] on input "Email" at bounding box center [305, 93] width 3 height 3
radio input "true"
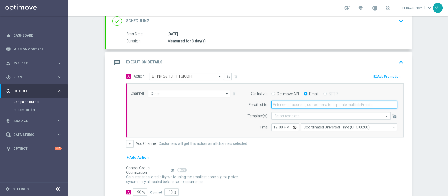
click at [307, 104] on input "email" at bounding box center [333, 104] width 125 height 7
type input "matteo.turri@sisal.it"
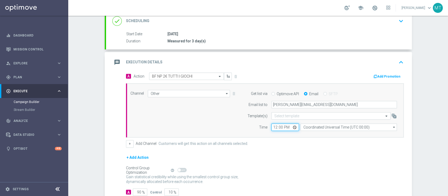
click at [272, 128] on input "12:00" at bounding box center [285, 126] width 28 height 7
type input "11:10"
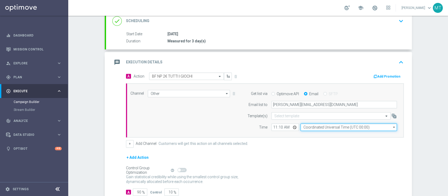
click at [345, 125] on input "Coordinated Universal Time (UTC 00:00)" at bounding box center [348, 126] width 96 height 7
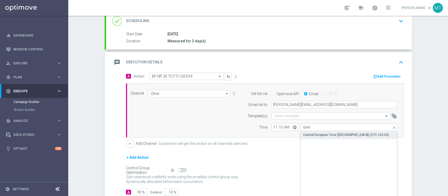
click at [323, 136] on div "Central European Time (Berlin) (UTC +02:00)" at bounding box center [346, 134] width 86 height 5
type input "Central European Time (Berlin) (UTC +02:00)"
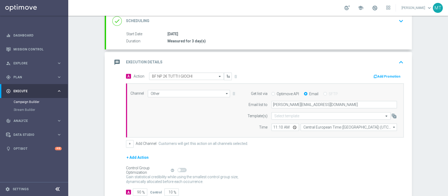
click at [388, 72] on div "Add Promotion" at bounding box center [336, 75] width 143 height 7
click at [388, 74] on button "Add Promotion" at bounding box center [387, 76] width 29 height 6
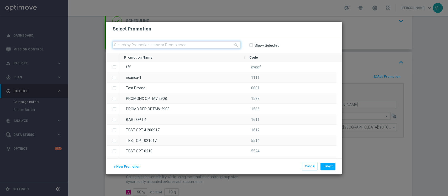
click at [183, 46] on input "text" at bounding box center [177, 44] width 128 height 7
paste input "233218"
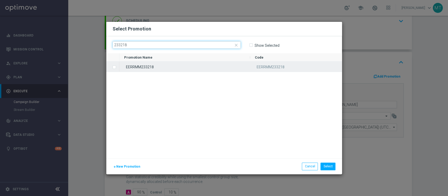
type input "233218"
click at [145, 69] on div "EERRMM233218" at bounding box center [184, 66] width 131 height 10
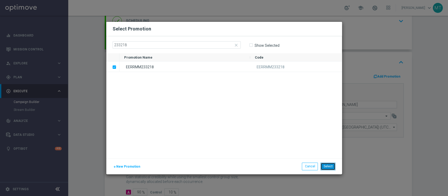
click at [328, 167] on button "Select" at bounding box center [327, 165] width 15 height 7
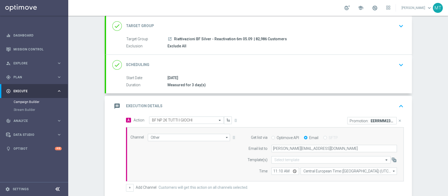
scroll to position [0, 0]
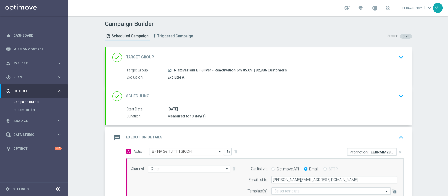
click at [204, 62] on div "done Target Group keyboard_arrow_down" at bounding box center [259, 57] width 306 height 20
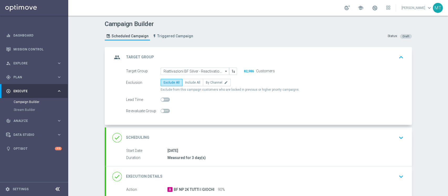
click at [209, 60] on div "group Target Group keyboard_arrow_up" at bounding box center [258, 57] width 293 height 10
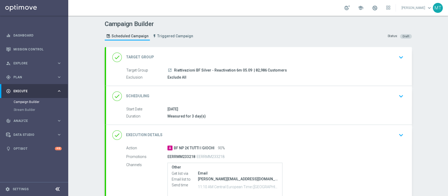
click at [207, 110] on div "05 Sep 2025" at bounding box center [284, 108] width 234 height 5
click at [212, 93] on div "done Scheduling keyboard_arrow_down" at bounding box center [258, 96] width 293 height 10
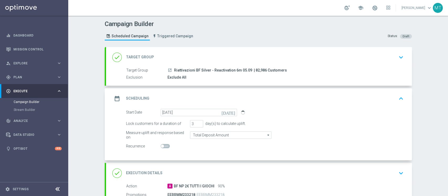
click at [212, 93] on div "date_range Scheduling keyboard_arrow_up Start Date 05 Sep 2025 Duration Measure…" at bounding box center [259, 124] width 306 height 72
click at [212, 61] on div "done Target Group keyboard_arrow_down" at bounding box center [258, 57] width 293 height 10
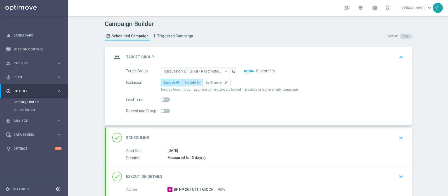
click at [188, 83] on span "Include All" at bounding box center [192, 83] width 15 height 4
click at [188, 83] on input "Include All" at bounding box center [186, 83] width 3 height 3
radio input "true"
click at [201, 57] on div "group Target Group keyboard_arrow_up" at bounding box center [258, 57] width 293 height 10
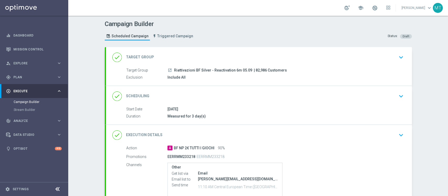
click at [253, 60] on div "done Target Group keyboard_arrow_down" at bounding box center [258, 57] width 293 height 10
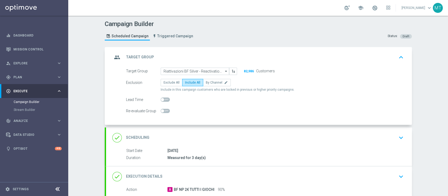
click at [257, 59] on div "group Target Group keyboard_arrow_up Target Group launch Riattivazioni BF Silve…" at bounding box center [259, 86] width 306 height 78
click at [253, 56] on div "group Target Group keyboard_arrow_up" at bounding box center [258, 57] width 293 height 10
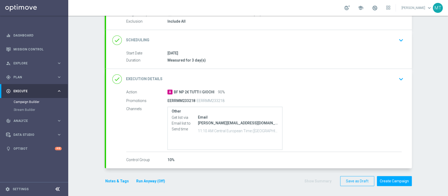
click at [201, 44] on div "done Scheduling keyboard_arrow_down" at bounding box center [258, 40] width 293 height 10
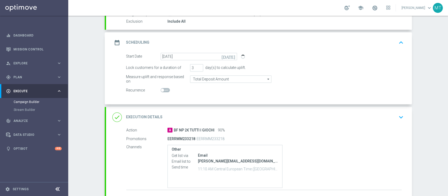
scroll to position [56, 0]
click at [216, 42] on div "date_range Scheduling keyboard_arrow_up" at bounding box center [258, 43] width 293 height 10
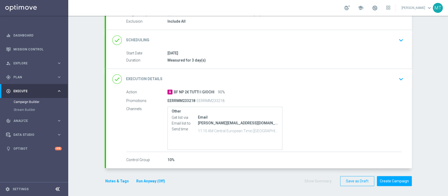
click at [192, 77] on div "done Execution Details keyboard_arrow_down" at bounding box center [258, 79] width 293 height 10
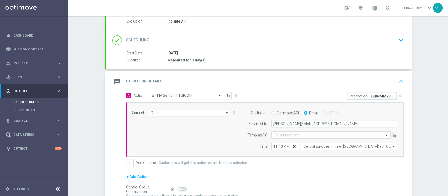
click at [206, 79] on div "message Execution Details keyboard_arrow_up" at bounding box center [258, 81] width 293 height 10
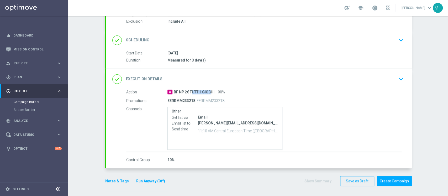
drag, startPoint x: 174, startPoint y: 91, endPoint x: 193, endPoint y: 91, distance: 19.4
click at [194, 91] on span "BF NP 2€ TUTTI I GIOCHI" at bounding box center [194, 92] width 41 height 5
drag, startPoint x: 171, startPoint y: 98, endPoint x: 177, endPoint y: 101, distance: 6.3
click at [180, 99] on p "EERRMM233218" at bounding box center [181, 100] width 28 height 5
drag, startPoint x: 198, startPoint y: 121, endPoint x: 214, endPoint y: 122, distance: 16.0
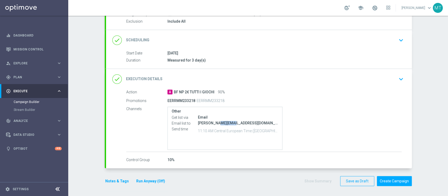
click at [214, 122] on div "matteo.turri@sisal.it" at bounding box center [238, 122] width 81 height 5
click at [152, 178] on button "Run Anyway (Off)" at bounding box center [151, 181] width 30 height 7
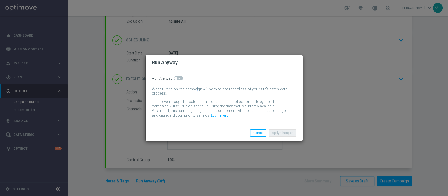
click at [178, 82] on div "Run Anyway When turned on, the campaign will be executed regardless of your sit…" at bounding box center [224, 97] width 157 height 55
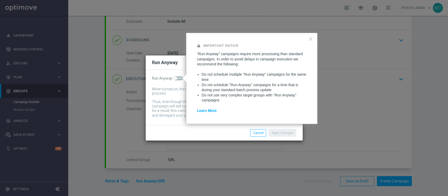
click at [179, 79] on span at bounding box center [178, 78] width 9 height 4
click at [179, 79] on input "checkbox" at bounding box center [178, 78] width 9 height 4
checkbox input "true"
drag, startPoint x: 272, startPoint y: 132, endPoint x: 269, endPoint y: 134, distance: 3.9
click at [273, 132] on button "Apply Changes" at bounding box center [282, 132] width 27 height 7
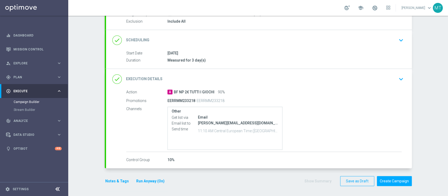
click at [116, 181] on button "Notes & Tags" at bounding box center [117, 181] width 25 height 7
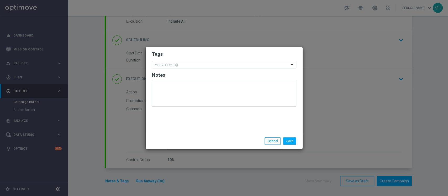
click at [212, 63] on input "text" at bounding box center [222, 65] width 135 height 4
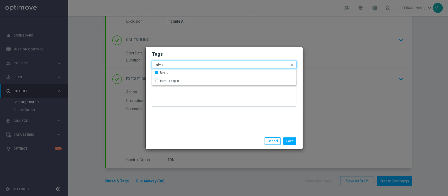
click at [213, 62] on div "Quick find × talent talent" at bounding box center [220, 64] width 137 height 7
click at [212, 62] on div "Quick find × talent talent" at bounding box center [220, 64] width 137 height 7
click at [212, 63] on div "Quick find × talent talent" at bounding box center [220, 64] width 137 height 7
click at [203, 63] on input "talent" at bounding box center [222, 65] width 135 height 4
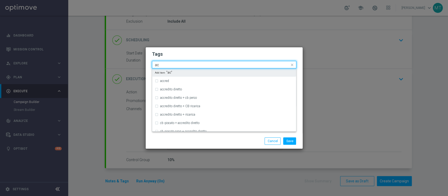
type input "a"
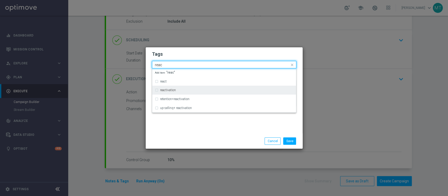
click at [170, 90] on label "reactivation" at bounding box center [168, 89] width 16 height 3
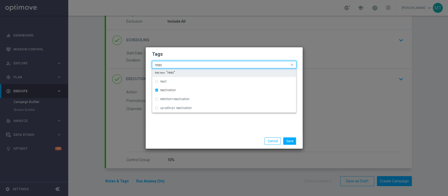
click at [171, 65] on input "reac" at bounding box center [222, 65] width 135 height 4
click at [170, 65] on input "reac" at bounding box center [222, 65] width 135 height 4
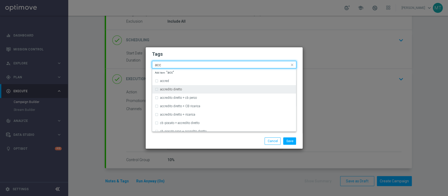
click at [178, 86] on div "accredito diretto" at bounding box center [224, 89] width 138 height 8
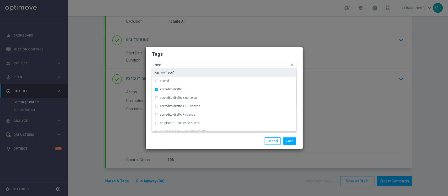
click at [178, 65] on input "acc" at bounding box center [222, 65] width 135 height 4
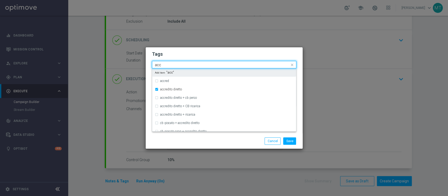
click at [178, 65] on input "acc" at bounding box center [222, 65] width 135 height 4
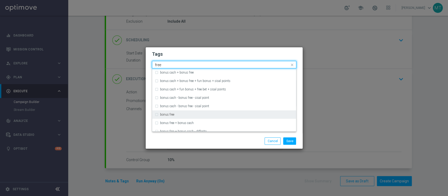
click at [175, 112] on div "bonus free" at bounding box center [224, 114] width 138 height 8
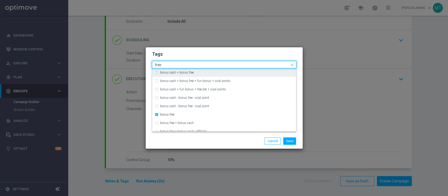
click at [178, 65] on input "free" at bounding box center [222, 65] width 135 height 4
click at [168, 73] on div "all" at bounding box center [226, 72] width 133 height 3
type input "all"
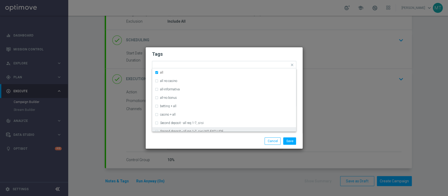
click at [219, 143] on div "Save Cancel" at bounding box center [250, 140] width 102 height 7
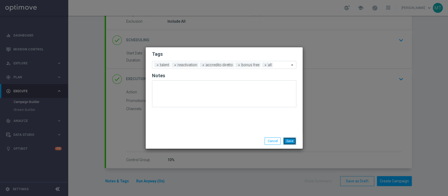
click at [292, 138] on button "Save" at bounding box center [289, 140] width 13 height 7
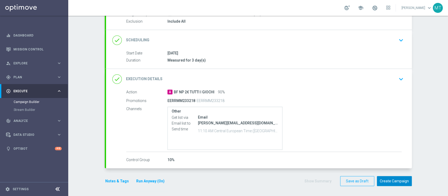
click at [396, 179] on button "Create Campaign" at bounding box center [394, 181] width 35 height 10
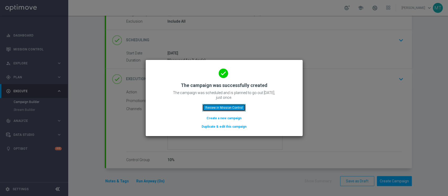
click at [229, 109] on button "Review in Mission Control" at bounding box center [223, 107] width 43 height 7
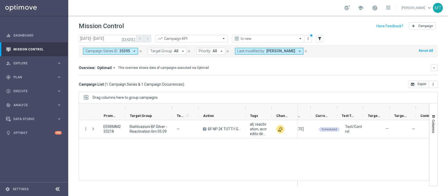
scroll to position [0, 92]
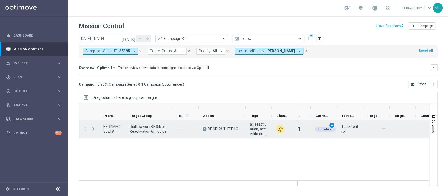
click at [334, 126] on div "play_arrow" at bounding box center [332, 125] width 6 height 6
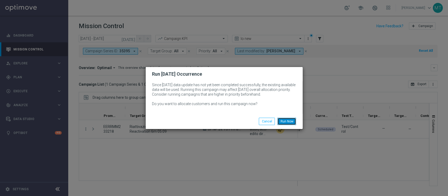
click at [284, 124] on button "Run Now" at bounding box center [286, 121] width 19 height 7
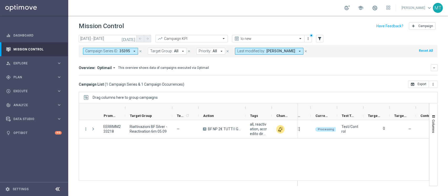
click at [139, 48] on button "close" at bounding box center [140, 51] width 5 height 6
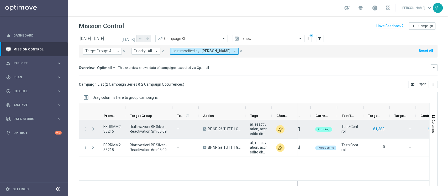
click at [382, 129] on button "61,383" at bounding box center [378, 129] width 12 height 7
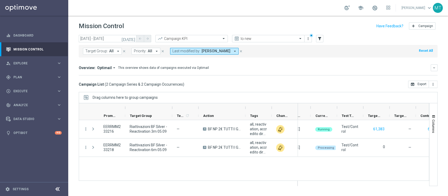
click at [446, 101] on div "today 05 Sep 2025 - 05 Sep 2025 arrow_back arrow_forward Campaign KPI trending_…" at bounding box center [258, 113] width 380 height 156
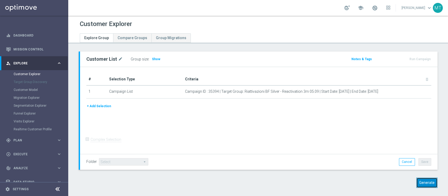
scroll to position [4, 0]
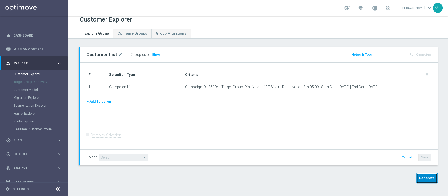
click at [424, 174] on button "Generate" at bounding box center [426, 178] width 21 height 10
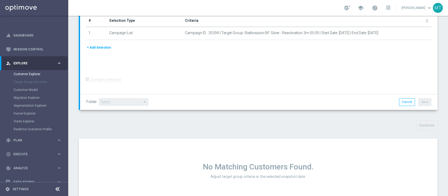
scroll to position [103, 0]
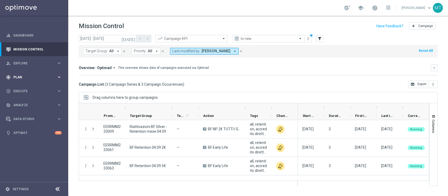
click at [49, 76] on span "Plan" at bounding box center [34, 77] width 43 height 3
click at [34, 87] on link "Target Groups" at bounding box center [34, 88] width 41 height 4
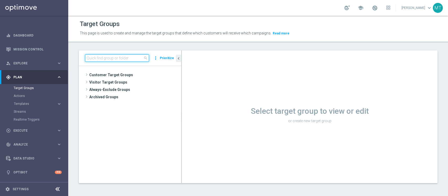
click at [121, 58] on input at bounding box center [117, 57] width 64 height 7
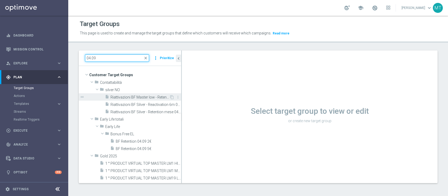
type input "04.09"
click at [147, 94] on div "insert_drive_file Riattivazioni BF Master low - Retention mese 04.09" at bounding box center [137, 96] width 64 height 7
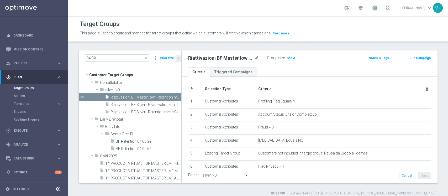
drag, startPoint x: 256, startPoint y: 54, endPoint x: 260, endPoint y: 57, distance: 5.0
click at [259, 56] on div "Riattivazioni BF Master low - Retention mese 04.09 mode_edit" at bounding box center [227, 57] width 79 height 7
click at [259, 58] on div "Riattivazioni BF Master low - Retention mese 04.09 mode_edit" at bounding box center [227, 57] width 79 height 7
click at [257, 58] on icon "mode_edit" at bounding box center [256, 58] width 5 height 6
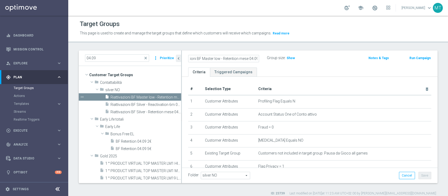
click at [242, 58] on input "Riattivazioni BF Master low - Retention mese 04.09" at bounding box center [223, 58] width 71 height 7
click at [251, 58] on input "Riattivazioni BF Master low - Retention mese 04.09" at bounding box center [223, 58] width 71 height 7
type input "Riattivazioni BF Master low - Retention mese 05.09"
drag, startPoint x: 238, startPoint y: 56, endPoint x: 253, endPoint y: 56, distance: 14.7
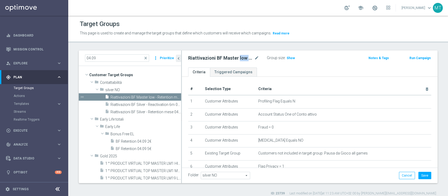
click at [253, 56] on h2 "Riattivazioni BF Master low - Retention mese 05.09" at bounding box center [220, 58] width 65 height 6
click at [245, 59] on h2 "Riattivazioni BF Master low - Retention mese 05.09" at bounding box center [220, 58] width 65 height 6
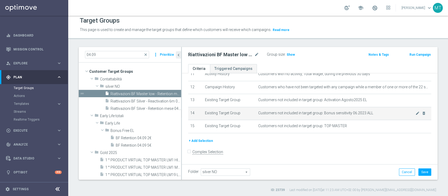
scroll to position [4, 0]
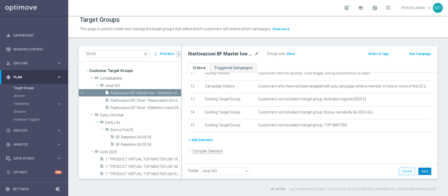
click at [417, 167] on div "Folder silver NO silver NO arrow_drop_down search Cancel Save Saving..." at bounding box center [309, 170] width 255 height 15
click at [418, 169] on button "Save" at bounding box center [424, 170] width 13 height 7
click at [294, 53] on div "Group size : Show" at bounding box center [293, 53] width 52 height 6
click at [293, 53] on span "Show" at bounding box center [290, 54] width 8 height 4
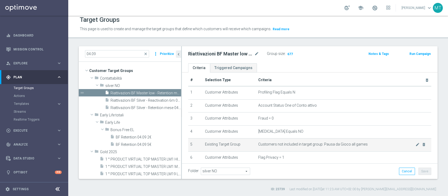
scroll to position [0, 0]
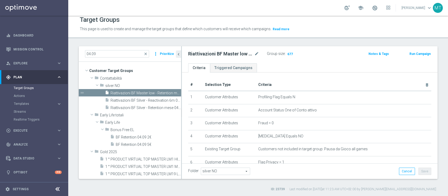
click at [411, 55] on button "Run Campaign" at bounding box center [420, 54] width 22 height 6
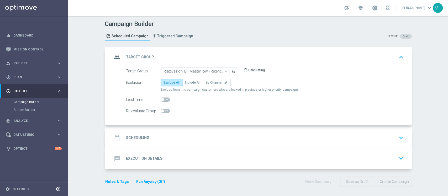
click at [168, 143] on div "date_range Scheduling keyboard_arrow_down" at bounding box center [259, 137] width 306 height 20
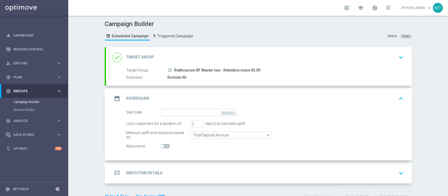
click at [174, 116] on form "Start Date today Lock customers for a duration of 3 day(s) to calculate uplift.…" at bounding box center [265, 129] width 278 height 41
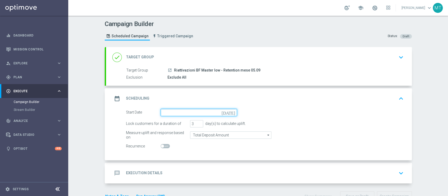
click at [174, 112] on input at bounding box center [199, 112] width 76 height 7
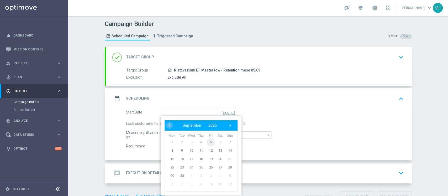
click at [208, 142] on span "5" at bounding box center [210, 141] width 8 height 8
type input "05 Sep 2025"
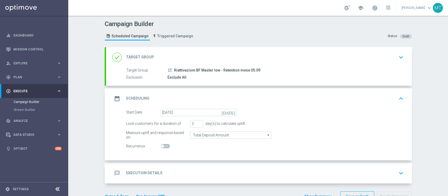
click at [190, 171] on div "message Execution Details keyboard_arrow_down" at bounding box center [258, 173] width 293 height 10
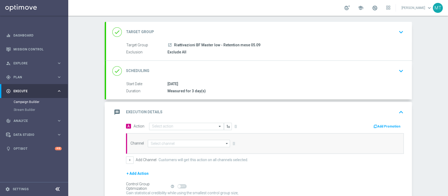
scroll to position [70, 0]
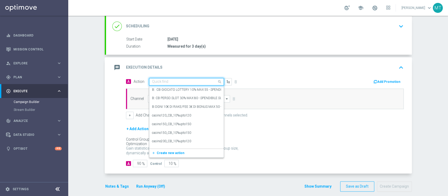
click at [182, 81] on input "text" at bounding box center [181, 81] width 58 height 4
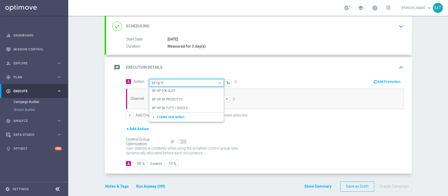
type input "bf np 5€"
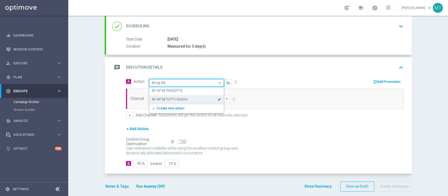
click at [172, 97] on label "BF NP 5€ TUTTI I GIOCHI" at bounding box center [169, 99] width 35 height 4
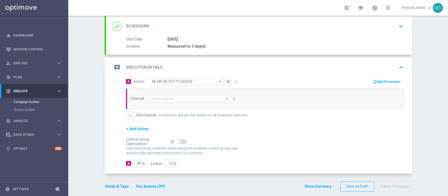
drag, startPoint x: 178, startPoint y: 106, endPoint x: 179, endPoint y: 101, distance: 4.9
click at [179, 103] on div "Channel arrow_drop_down Drag here to set row groups Drag here to set column lab…" at bounding box center [265, 98] width 278 height 20
drag, startPoint x: 179, startPoint y: 101, endPoint x: 178, endPoint y: 96, distance: 5.0
click at [178, 100] on input at bounding box center [189, 98] width 82 height 7
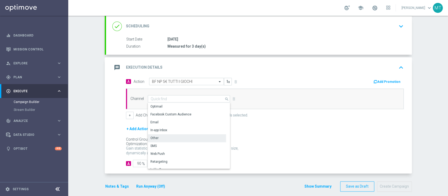
click at [159, 137] on div "Other" at bounding box center [187, 137] width 78 height 7
type input "Other"
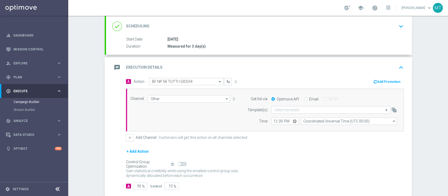
click at [309, 100] on label "Email" at bounding box center [313, 99] width 9 height 5
click at [306, 100] on input "Email" at bounding box center [305, 99] width 3 height 3
radio input "true"
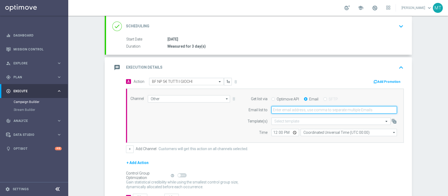
click at [305, 107] on input "email" at bounding box center [333, 109] width 125 height 7
type input "matteo.turri@sisal.it"
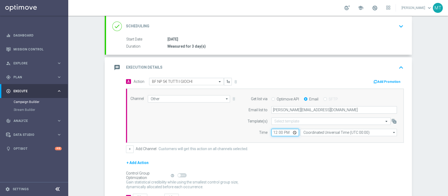
click at [271, 132] on input "12:00" at bounding box center [285, 132] width 28 height 7
click at [277, 134] on input "11:00" at bounding box center [285, 132] width 28 height 7
type input "11:50"
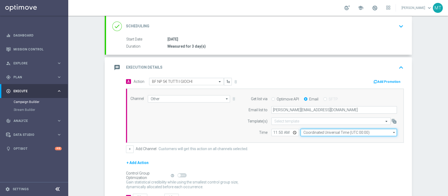
click at [325, 132] on input "Coordinated Universal Time (UTC 00:00)" at bounding box center [348, 132] width 96 height 7
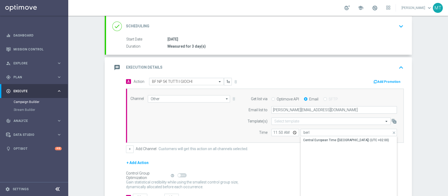
click at [323, 137] on div "Central European Time (Berlin) (UTC +02:00)" at bounding box center [346, 139] width 86 height 5
type input "Central European Time (Berlin) (UTC +02:00)"
click at [384, 81] on button "Add Promotion" at bounding box center [387, 82] width 29 height 6
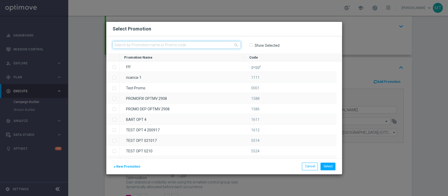
click at [226, 45] on input "text" at bounding box center [177, 44] width 128 height 7
paste input "233233"
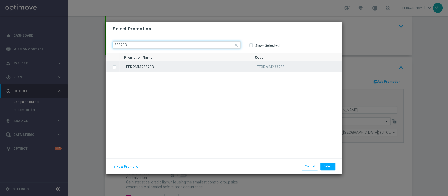
type input "233233"
click at [153, 66] on div "EERRMM233233" at bounding box center [184, 66] width 131 height 10
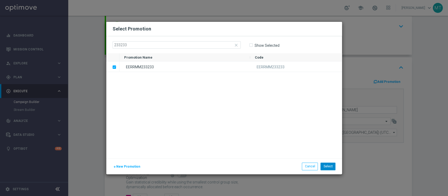
click at [328, 167] on div "add New Promotion Select Cancel" at bounding box center [224, 165] width 236 height 15
click at [328, 167] on button "Select" at bounding box center [327, 165] width 15 height 7
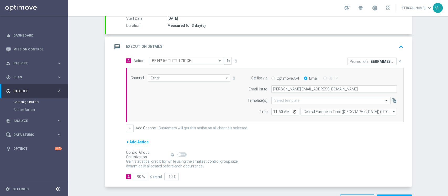
scroll to position [109, 0]
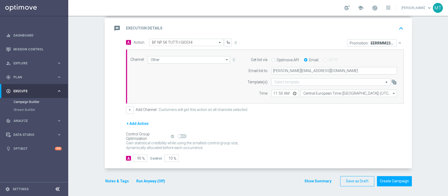
click at [139, 180] on button "Run Anyway (Off)" at bounding box center [151, 181] width 30 height 7
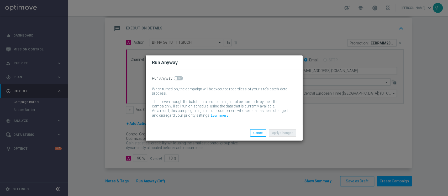
click at [180, 79] on span at bounding box center [178, 78] width 9 height 4
click at [180, 79] on input "checkbox" at bounding box center [178, 78] width 9 height 4
checkbox input "true"
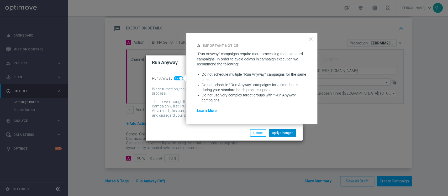
click at [275, 134] on button "Apply Changes" at bounding box center [282, 132] width 27 height 7
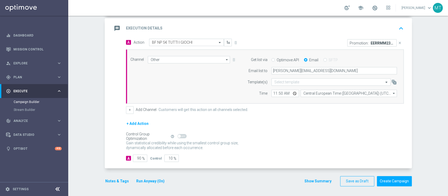
click at [121, 178] on button "Notes & Tags" at bounding box center [117, 181] width 25 height 7
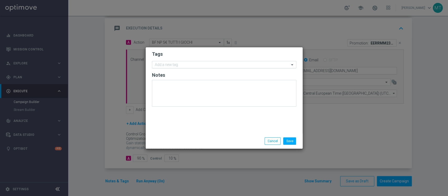
drag, startPoint x: 205, startPoint y: 62, endPoint x: 205, endPoint y: 66, distance: 4.3
click at [206, 62] on div "Add a new tag" at bounding box center [220, 64] width 137 height 7
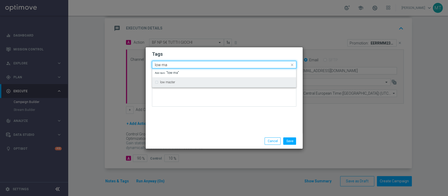
click at [168, 79] on div "low master" at bounding box center [224, 82] width 138 height 8
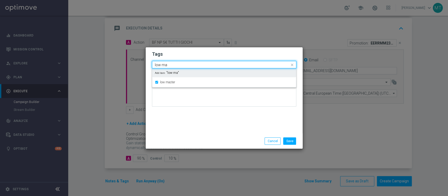
click at [174, 61] on div "Quick find × low master low ma" at bounding box center [220, 64] width 137 height 7
click at [174, 62] on div "Quick find × low master low ma" at bounding box center [220, 64] width 137 height 7
click at [172, 64] on input "low ma" at bounding box center [222, 65] width 135 height 4
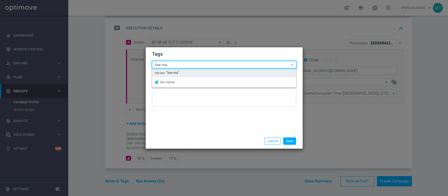
click at [172, 64] on input "low ma" at bounding box center [222, 65] width 135 height 4
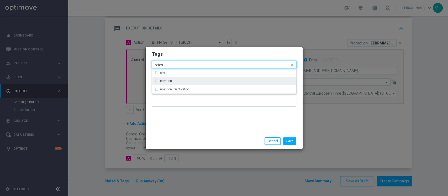
click at [173, 84] on div "retention" at bounding box center [224, 81] width 138 height 8
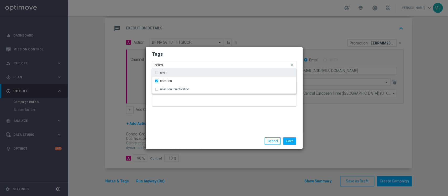
click at [175, 65] on input "reten" at bounding box center [222, 65] width 135 height 4
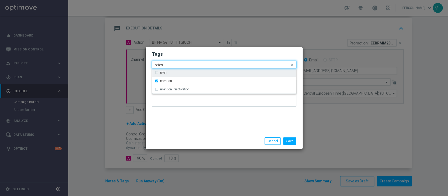
click at [175, 65] on input "reten" at bounding box center [222, 65] width 135 height 4
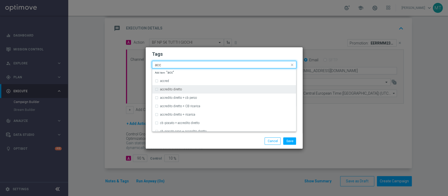
click at [176, 85] on div "accredito diretto" at bounding box center [224, 89] width 138 height 8
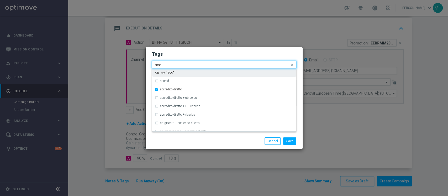
click at [187, 65] on input "acc" at bounding box center [222, 65] width 135 height 4
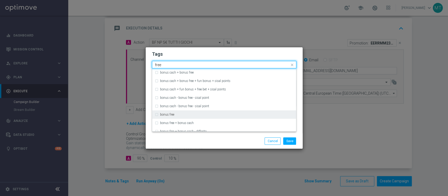
click at [176, 115] on div "bonus free" at bounding box center [226, 114] width 133 height 3
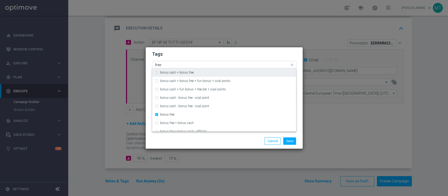
click at [182, 65] on input "free" at bounding box center [222, 65] width 135 height 4
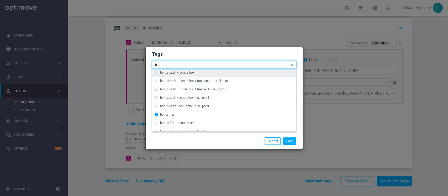
click at [182, 64] on input "free" at bounding box center [222, 65] width 135 height 4
click at [174, 72] on div "all" at bounding box center [226, 72] width 133 height 3
type input "all"
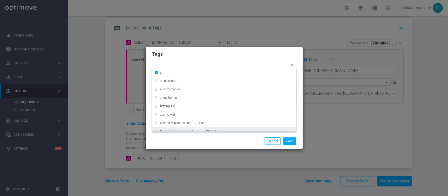
drag, startPoint x: 248, startPoint y: 143, endPoint x: 256, endPoint y: 143, distance: 8.1
click at [249, 146] on div "Save Cancel" at bounding box center [224, 140] width 157 height 15
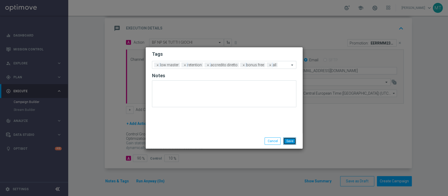
click at [286, 141] on button "Save" at bounding box center [289, 140] width 13 height 7
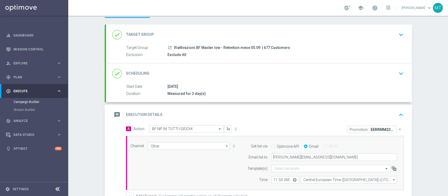
scroll to position [0, 0]
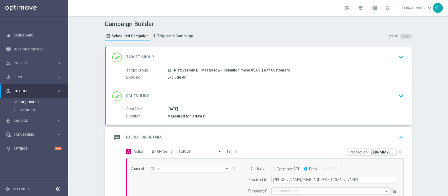
drag, startPoint x: 222, startPoint y: 68, endPoint x: 225, endPoint y: 68, distance: 3.2
click at [223, 68] on span "Riattivazioni BF Master low - Retention mese 05.09" at bounding box center [217, 70] width 86 height 5
click at [227, 93] on div "done Scheduling keyboard_arrow_down" at bounding box center [258, 96] width 293 height 10
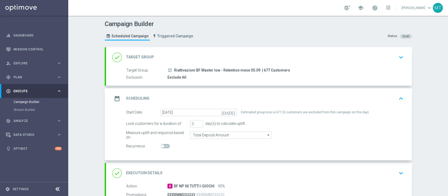
click at [255, 56] on div "done Target Group keyboard_arrow_down" at bounding box center [258, 57] width 293 height 10
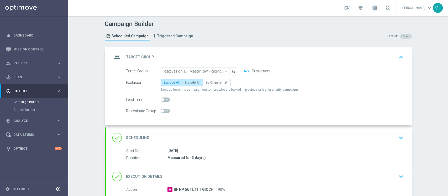
click at [178, 82] on div "Exclude All Include All By Channel edit" at bounding box center [196, 82] width 70 height 7
click at [185, 81] on span "Include All" at bounding box center [192, 83] width 15 height 4
click at [185, 82] on input "Include All" at bounding box center [186, 83] width 3 height 3
radio input "true"
click at [171, 83] on span "Exclude All" at bounding box center [171, 83] width 16 height 4
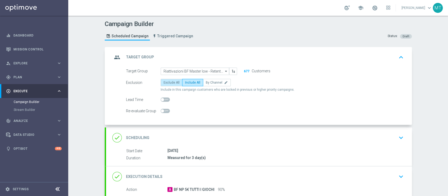
click at [167, 83] on input "Exclude All" at bounding box center [164, 83] width 3 height 3
radio input "true"
click at [216, 131] on div "done Scheduling keyboard_arrow_down" at bounding box center [259, 137] width 306 height 20
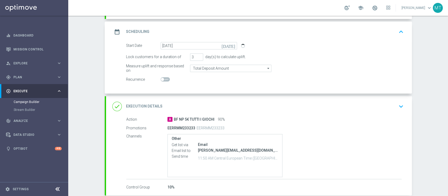
scroll to position [94, 0]
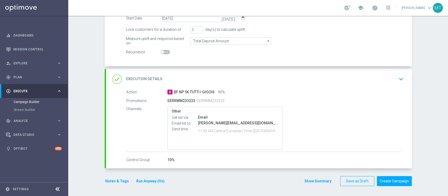
click at [130, 184] on div "Notes & Tags Run Anyway (On)" at bounding box center [138, 181] width 67 height 10
click at [141, 183] on button "Run Anyway (On)" at bounding box center [150, 181] width 29 height 7
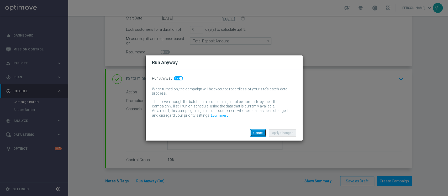
drag, startPoint x: 261, startPoint y: 134, endPoint x: 111, endPoint y: 178, distance: 156.2
click at [261, 133] on button "Cancel" at bounding box center [258, 132] width 16 height 7
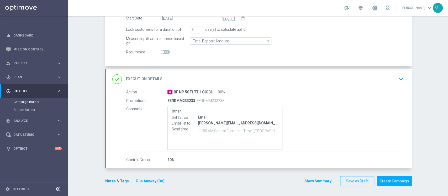
click at [115, 177] on div "Notes & Tags Run Anyway (On)" at bounding box center [138, 181] width 67 height 10
drag, startPoint x: 122, startPoint y: 175, endPoint x: 118, endPoint y: 179, distance: 4.8
click at [121, 177] on div "Notes & Tags Run Anyway (On)" at bounding box center [138, 181] width 67 height 10
click at [118, 179] on button "Notes & Tags" at bounding box center [117, 181] width 25 height 7
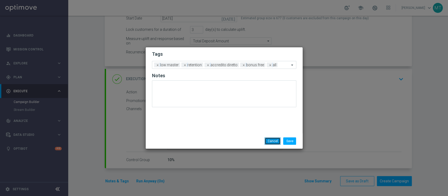
click at [270, 138] on button "Cancel" at bounding box center [272, 140] width 16 height 7
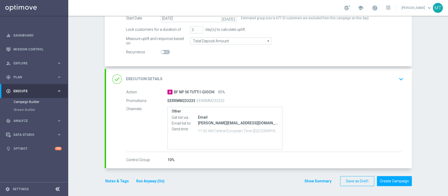
scroll to position [24, 0]
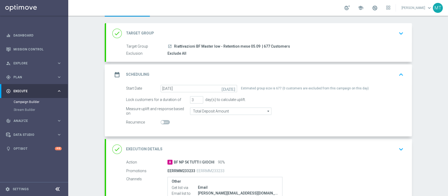
click at [275, 39] on div "done Target Group keyboard_arrow_down" at bounding box center [259, 33] width 306 height 20
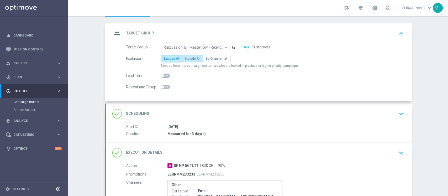
click at [189, 58] on span "Include All" at bounding box center [192, 59] width 15 height 4
click at [188, 58] on input "Include All" at bounding box center [186, 59] width 3 height 3
radio input "true"
click at [227, 32] on div "group Target Group keyboard_arrow_up" at bounding box center [258, 33] width 293 height 10
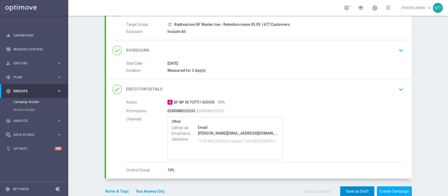
scroll to position [56, 0]
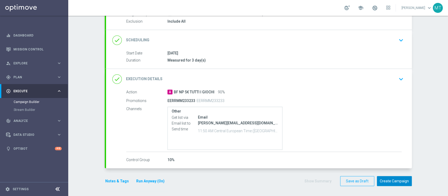
click at [389, 180] on button "Create Campaign" at bounding box center [394, 181] width 35 height 10
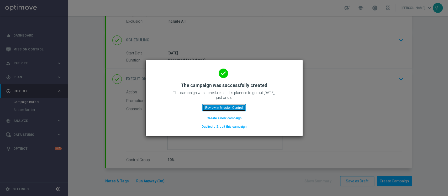
click at [233, 107] on button "Review in Mission Control" at bounding box center [223, 107] width 43 height 7
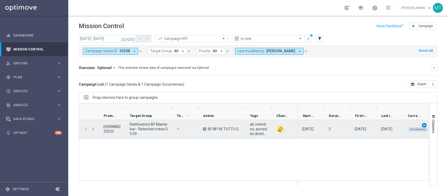
click at [423, 125] on span "play_arrow" at bounding box center [424, 125] width 4 height 4
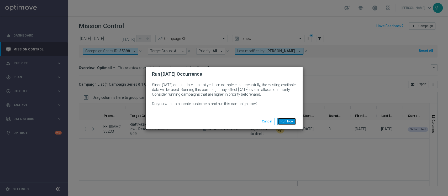
click at [284, 122] on button "Run Now" at bounding box center [286, 121] width 19 height 7
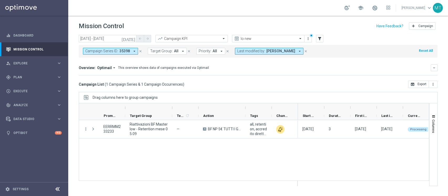
click at [141, 51] on icon "close" at bounding box center [140, 51] width 4 height 4
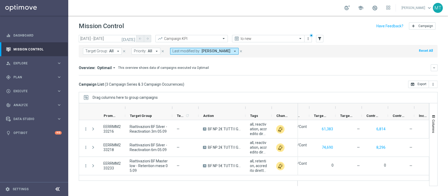
scroll to position [0, 146]
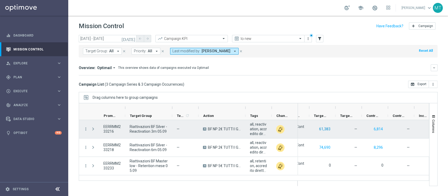
click at [326, 129] on button "61,383" at bounding box center [324, 129] width 12 height 7
click at [379, 130] on button "6,814" at bounding box center [378, 129] width 10 height 7
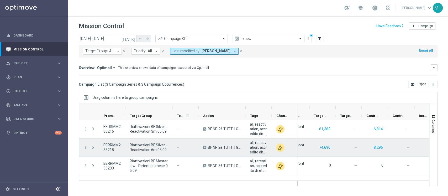
click at [327, 146] on button "74,690" at bounding box center [324, 147] width 12 height 7
click at [374, 148] on button "8,296" at bounding box center [378, 147] width 10 height 7
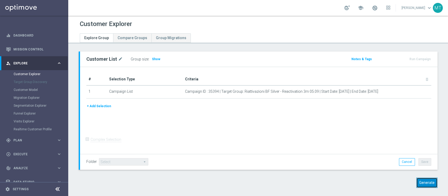
click at [426, 183] on button "Generate" at bounding box center [426, 182] width 21 height 10
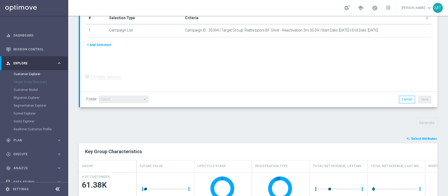
scroll to position [105, 0]
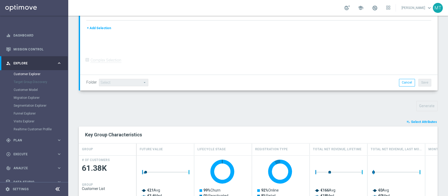
click at [421, 122] on span "Select Attributes" at bounding box center [424, 122] width 26 height 4
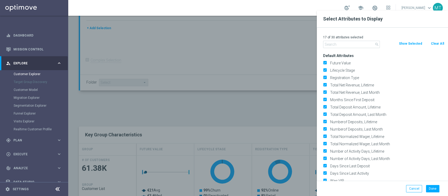
click at [435, 44] on button "Clear All" at bounding box center [437, 44] width 14 height 6
checkbox input "false"
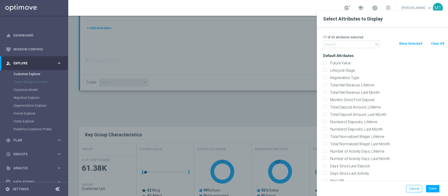
checkbox input "false"
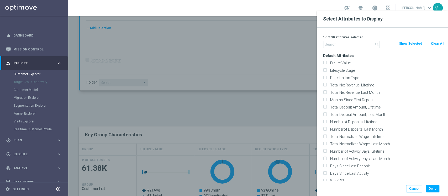
checkbox input "false"
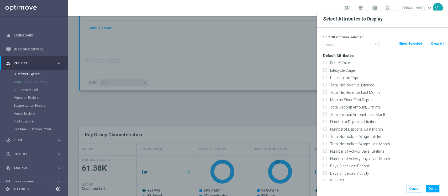
checkbox input "false"
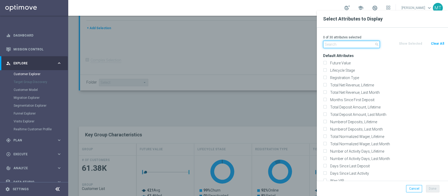
click at [368, 43] on input "text" at bounding box center [351, 44] width 57 height 7
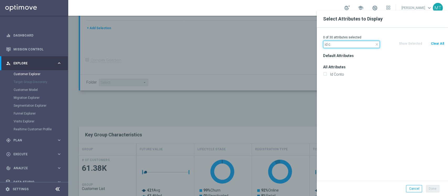
type input "id c"
click at [338, 71] on div "Id Conto" at bounding box center [383, 74] width 129 height 7
click at [338, 73] on label "Id Conto" at bounding box center [386, 74] width 116 height 5
click at [326, 73] on input "Id Conto" at bounding box center [324, 74] width 3 height 3
checkbox input "true"
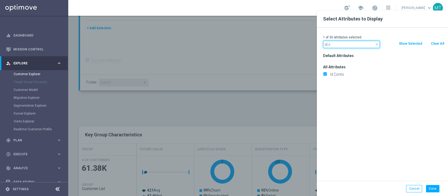
drag, startPoint x: 335, startPoint y: 44, endPoint x: 283, endPoint y: 36, distance: 53.1
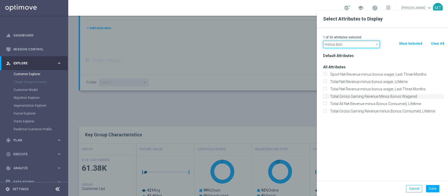
type input "minus bon"
click at [393, 95] on label "Total Gross Gaming Revenue Minus Bonus Wagared" at bounding box center [386, 96] width 116 height 5
click at [326, 95] on input "Total Gross Gaming Revenue Minus Bonus Wagared" at bounding box center [324, 96] width 3 height 3
checkbox input "true"
click at [436, 185] on button "Done" at bounding box center [432, 188] width 13 height 7
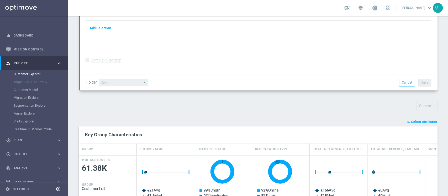
type input "Search"
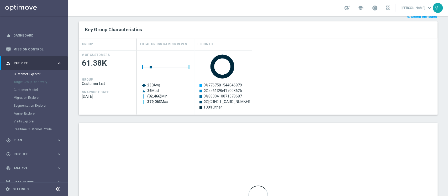
scroll to position [245, 0]
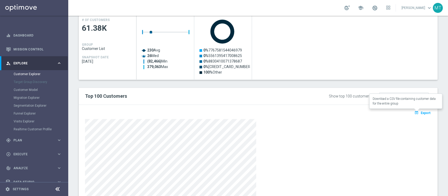
click at [420, 111] on span "Export" at bounding box center [425, 113] width 10 height 4
click at [447, 113] on div "Customer Explorer Explore Group Compare Groups Group Migrations TARGET GROUP ar…" at bounding box center [258, 106] width 380 height 180
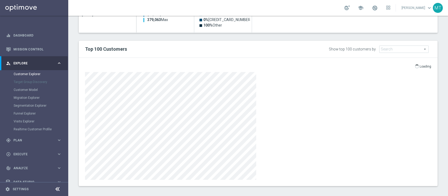
scroll to position [294, 0]
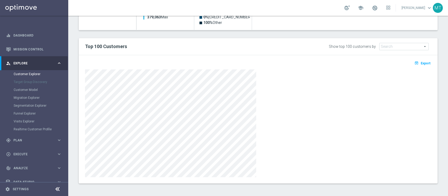
click at [415, 57] on div "open_in_browser Export" at bounding box center [258, 119] width 359 height 128
click at [420, 61] on span "Export" at bounding box center [425, 63] width 10 height 4
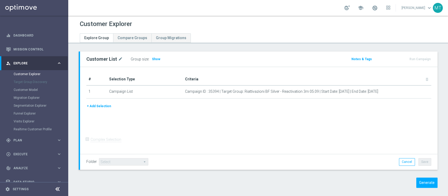
click at [424, 175] on div "Customer List mode_edit Group size : Show Notes & Tags Run Campaign" at bounding box center [258, 123] width 380 height 144
click at [425, 183] on button "Generate" at bounding box center [426, 182] width 21 height 10
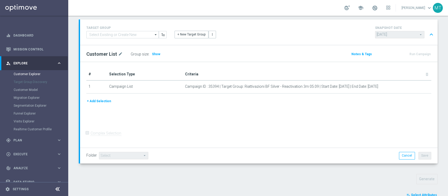
scroll to position [172, 0]
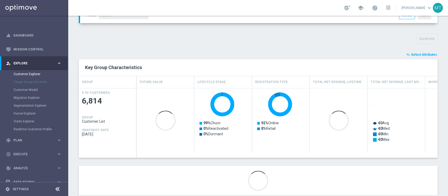
click at [414, 54] on span "Select Attributes" at bounding box center [424, 55] width 26 height 4
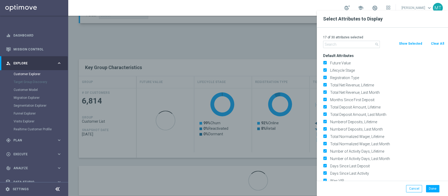
click at [433, 46] on button "Clear All" at bounding box center [437, 44] width 14 height 6
checkbox input "false"
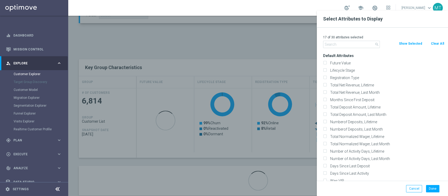
checkbox input "false"
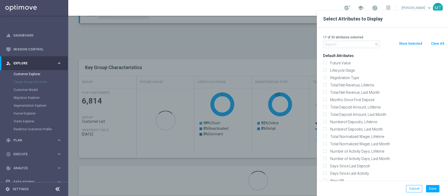
checkbox input "false"
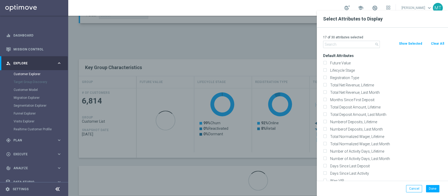
checkbox input "false"
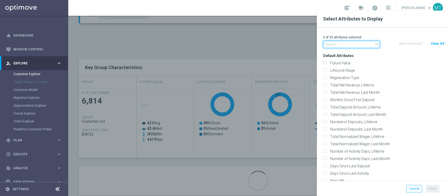
drag, startPoint x: 343, startPoint y: 45, endPoint x: 340, endPoint y: 43, distance: 3.2
click at [343, 45] on input "text" at bounding box center [351, 44] width 57 height 7
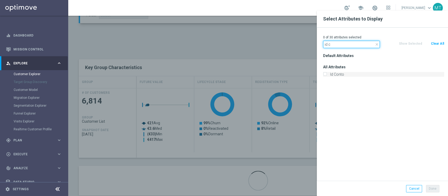
type input "id c"
click at [340, 73] on label "Id Conto" at bounding box center [386, 74] width 116 height 5
click at [326, 73] on input "Id Conto" at bounding box center [324, 74] width 3 height 3
checkbox input "true"
drag, startPoint x: 335, startPoint y: 46, endPoint x: 279, endPoint y: 49, distance: 55.6
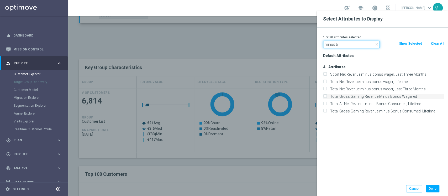
type input "minus b"
click at [382, 97] on label "Total Gross Gaming Revenue Minus Bonus Wagared" at bounding box center [386, 96] width 116 height 5
click at [326, 97] on input "Total Gross Gaming Revenue Minus Bonus Wagared" at bounding box center [324, 96] width 3 height 3
checkbox input "true"
click at [430, 185] on button "Done" at bounding box center [432, 188] width 13 height 7
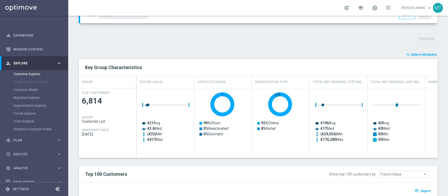
type input "Search"
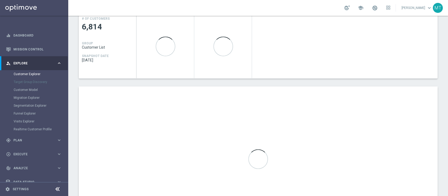
scroll to position [277, 0]
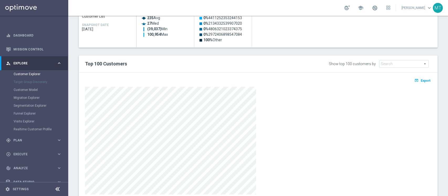
click at [418, 77] on button "open_in_browser Export" at bounding box center [422, 80] width 18 height 7
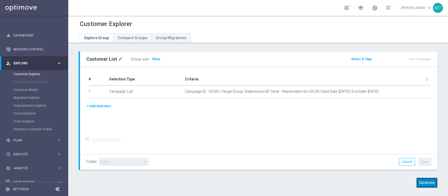
click at [421, 182] on button "Generate" at bounding box center [426, 182] width 21 height 10
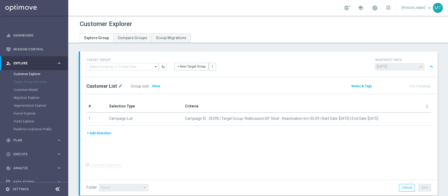
click at [447, 90] on div "Customer Explorer Explore Group Compare Groups Group Migrations TARGET GROUP ar…" at bounding box center [258, 106] width 380 height 180
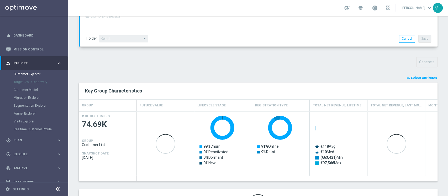
scroll to position [175, 0]
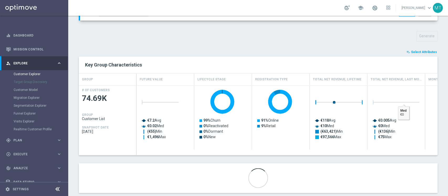
click at [407, 51] on button "playlist_add_check Select Attributes" at bounding box center [421, 52] width 31 height 6
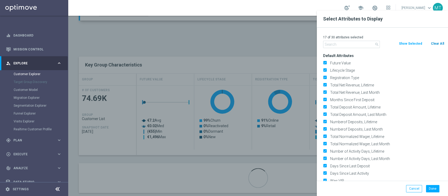
drag, startPoint x: 438, startPoint y: 37, endPoint x: 439, endPoint y: 42, distance: 5.4
click at [439, 38] on p "17 of 30 attributes selected" at bounding box center [383, 37] width 121 height 4
click at [439, 42] on button "Clear All" at bounding box center [437, 44] width 14 height 6
checkbox input "false"
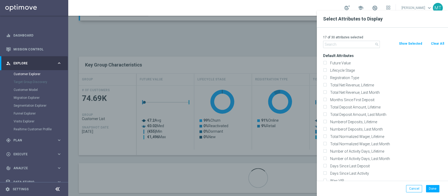
checkbox input "false"
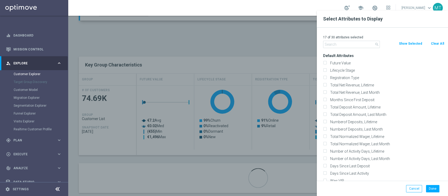
checkbox input "false"
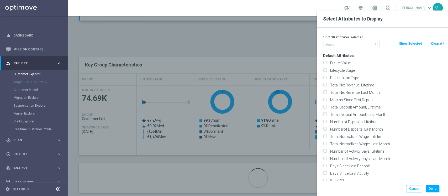
checkbox input "false"
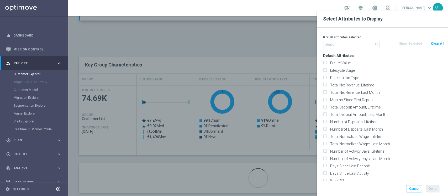
click at [336, 48] on div "0 of 30 attributes selected search Clear All Show Selected Default Attributes F…" at bounding box center [382, 104] width 131 height 153
click at [334, 46] on input "text" at bounding box center [351, 44] width 57 height 7
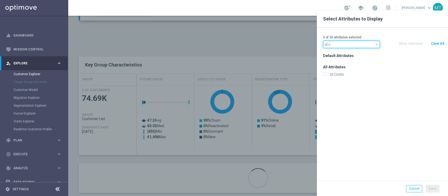
type input "id c"
click at [347, 77] on div "Id Conto" at bounding box center [383, 74] width 129 height 7
click at [343, 74] on label "Id Conto" at bounding box center [386, 74] width 116 height 5
click at [326, 74] on input "Id Conto" at bounding box center [324, 74] width 3 height 3
checkbox input "true"
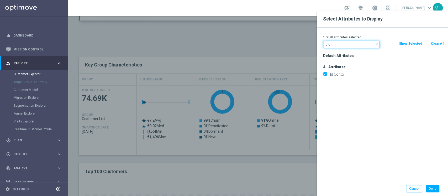
drag, startPoint x: 332, startPoint y: 46, endPoint x: 304, endPoint y: 38, distance: 29.4
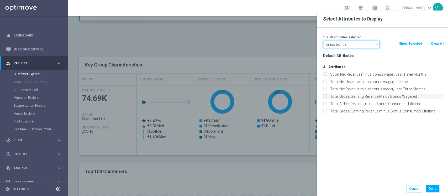
type input "minus bonus"
click at [384, 97] on label "Total Gross Gaming Revenue Minus Bonus Wagared" at bounding box center [386, 96] width 116 height 5
click at [326, 97] on input "Total Gross Gaming Revenue Minus Bonus Wagared" at bounding box center [324, 96] width 3 height 3
checkbox input "true"
drag, startPoint x: 429, startPoint y: 188, endPoint x: 426, endPoint y: 187, distance: 3.4
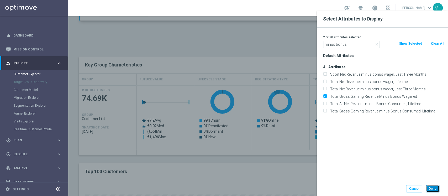
click at [428, 188] on button "Done" at bounding box center [432, 188] width 13 height 7
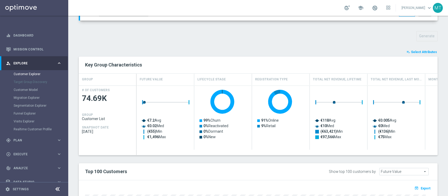
type input "Search"
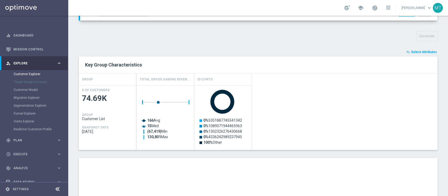
scroll to position [294, 0]
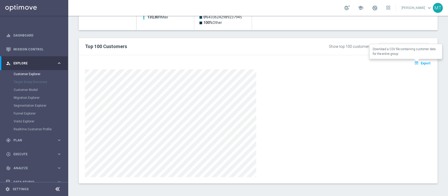
click at [421, 64] on button "open_in_browser Export" at bounding box center [422, 63] width 18 height 7
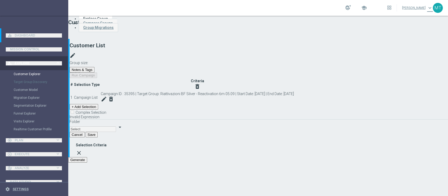
click at [87, 162] on button "Generate" at bounding box center [77, 160] width 19 height 6
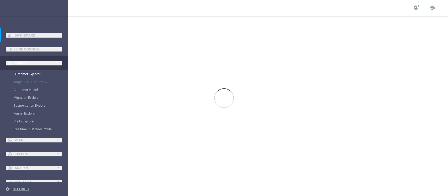
scroll to position [184, 0]
drag, startPoint x: 424, startPoint y: 34, endPoint x: 423, endPoint y: 37, distance: 3.4
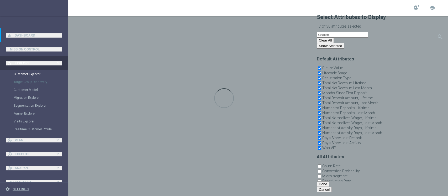
click at [334, 43] on button "Clear All" at bounding box center [325, 41] width 17 height 6
checkbox input "false"
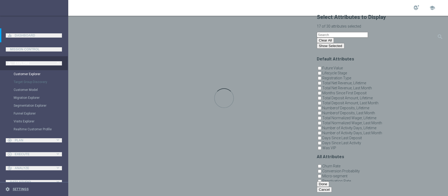
checkbox input "false"
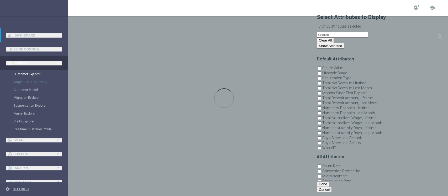
checkbox input "false"
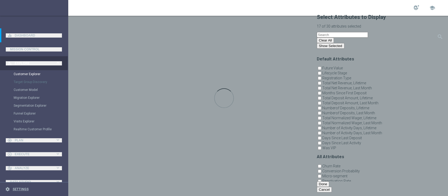
checkbox input "false"
click at [368, 38] on input "text" at bounding box center [342, 35] width 51 height 6
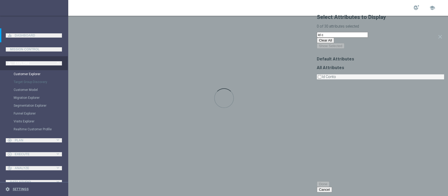
type input "id c"
click at [337, 74] on label "Id Conto" at bounding box center [383, 76] width 122 height 4
click at [321, 75] on input "Id Conto" at bounding box center [319, 76] width 3 height 3
checkbox input "true"
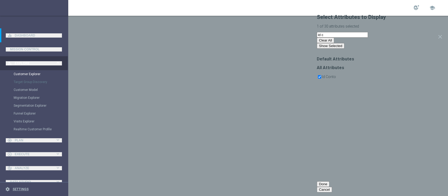
drag, startPoint x: 333, startPoint y: 44, endPoint x: 286, endPoint y: 47, distance: 47.6
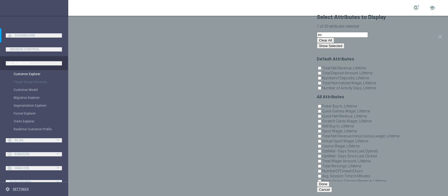
type input "i"
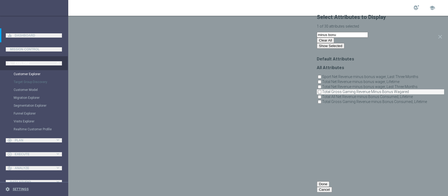
type input "minus bonu"
click at [381, 94] on label "Total Gross Gaming Revenue Minus Bonus Wagared" at bounding box center [383, 91] width 122 height 4
click at [321, 93] on input "Total Gross Gaming Revenue Minus Bonus Wagared" at bounding box center [319, 91] width 3 height 3
checkbox input "true"
click at [329, 187] on button "Done" at bounding box center [323, 184] width 13 height 6
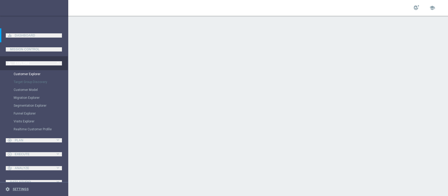
type input "Search"
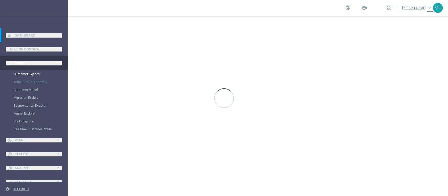
scroll to position [294, 0]
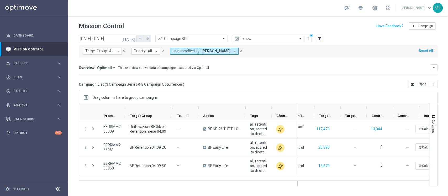
scroll to position [0, 153]
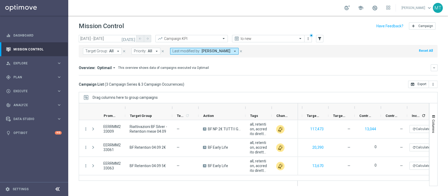
click at [113, 43] on div "Target Group: All arrow_drop_down close Priority: All arrow_drop_down close Las…" at bounding box center [258, 50] width 359 height 15
click at [112, 38] on input "04 Sep 2025 - 04 Sep 2025" at bounding box center [108, 38] width 58 height 7
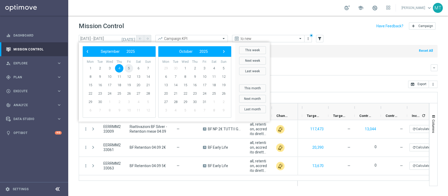
click at [128, 66] on span "5" at bounding box center [129, 68] width 8 height 8
click at [127, 70] on span "5" at bounding box center [129, 68] width 8 height 8
type input "05 Sep 2025 - 05 Sep 2025"
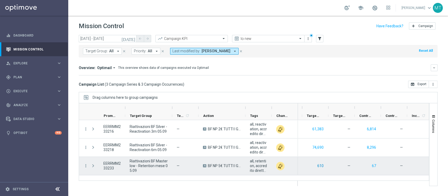
click at [317, 164] on button "610" at bounding box center [320, 165] width 7 height 7
click at [373, 168] on button "67" at bounding box center [373, 165] width 5 height 7
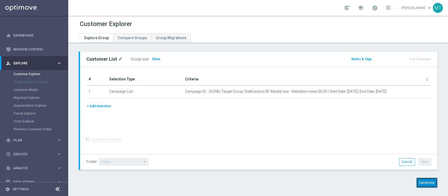
click at [423, 182] on button "Generate" at bounding box center [426, 182] width 21 height 10
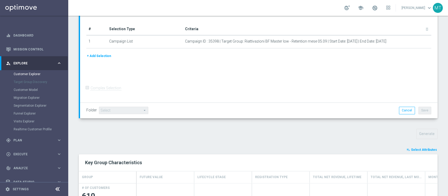
scroll to position [102, 0]
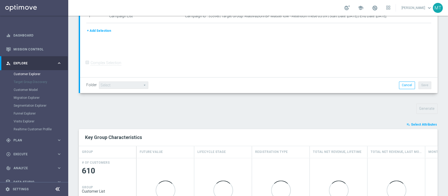
click at [417, 127] on div "playlist_add_check Select Attributes Key Group Characteristics GROUP Future Val…" at bounding box center [258, 192] width 359 height 143
click at [417, 125] on span "Select Attributes" at bounding box center [424, 124] width 26 height 4
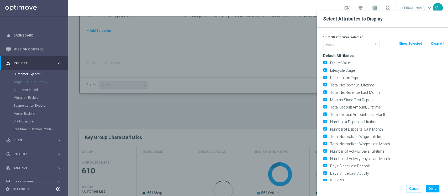
click at [436, 44] on button "Clear All" at bounding box center [437, 44] width 14 height 6
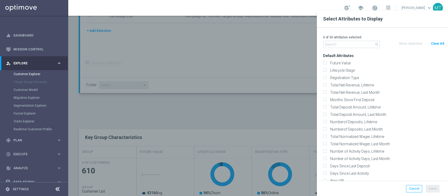
checkbox input "false"
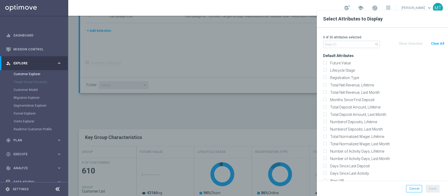
checkbox input "false"
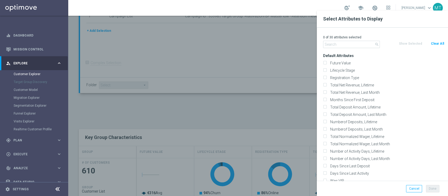
checkbox input "false"
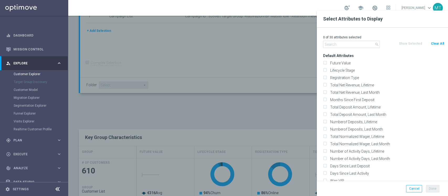
checkbox input "false"
drag, startPoint x: 362, startPoint y: 38, endPoint x: 371, endPoint y: 38, distance: 9.4
click at [362, 38] on p "0 of 30 attributes selected" at bounding box center [383, 37] width 121 height 4
click at [372, 44] on input "text" at bounding box center [351, 44] width 57 height 7
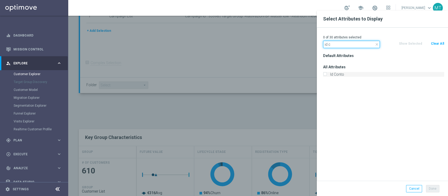
type input "id c"
click at [342, 72] on label "Id Conto" at bounding box center [386, 74] width 116 height 5
click at [326, 73] on input "Id Conto" at bounding box center [324, 74] width 3 height 3
checkbox input "true"
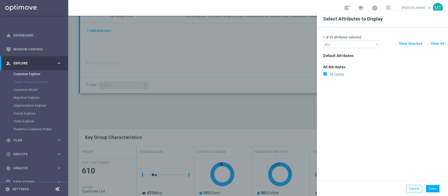
drag, startPoint x: 341, startPoint y: 54, endPoint x: 343, endPoint y: 47, distance: 7.0
click at [342, 54] on h3 "Default Attributes" at bounding box center [383, 55] width 121 height 5
drag, startPoint x: 343, startPoint y: 47, endPoint x: 298, endPoint y: 36, distance: 46.1
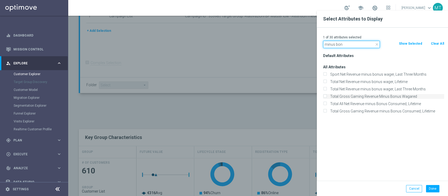
type input "minus bon"
click at [397, 95] on label "Total Gross Gaming Revenue Minus Bonus Wagared" at bounding box center [386, 96] width 116 height 5
click at [326, 95] on input "Total Gross Gaming Revenue Minus Bonus Wagared" at bounding box center [324, 96] width 3 height 3
checkbox input "true"
click at [432, 188] on button "Done" at bounding box center [432, 188] width 13 height 7
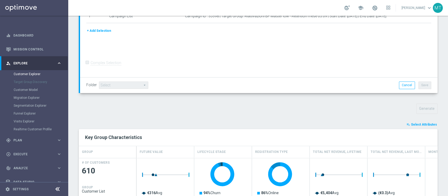
type input "Search"
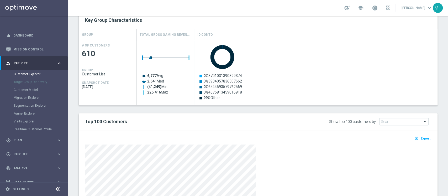
scroll to position [277, 0]
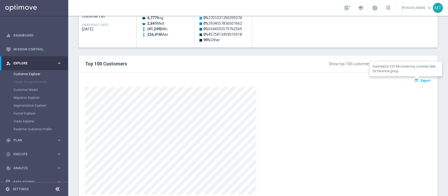
click at [423, 79] on span "Export" at bounding box center [425, 81] width 10 height 4
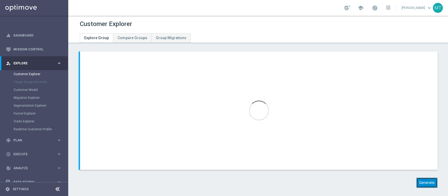
click at [416, 182] on button "Generate" at bounding box center [426, 182] width 21 height 10
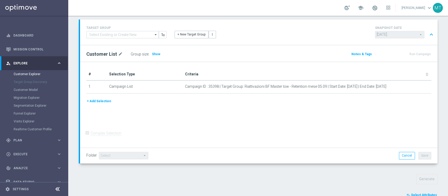
scroll to position [137, 0]
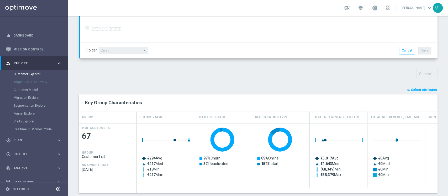
click at [409, 91] on button "playlist_add_check Select Attributes" at bounding box center [421, 90] width 31 height 6
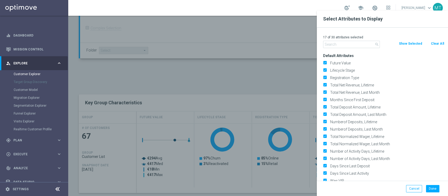
click at [435, 43] on button "Clear All" at bounding box center [437, 44] width 14 height 6
checkbox input "false"
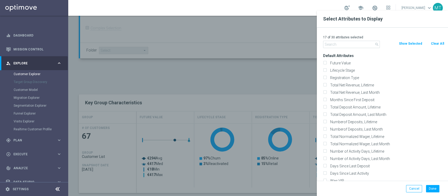
checkbox input "false"
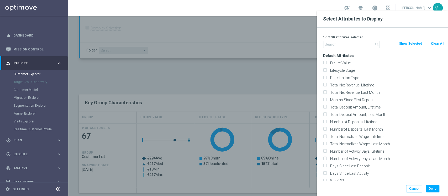
checkbox input "false"
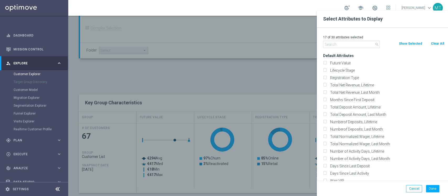
checkbox input "false"
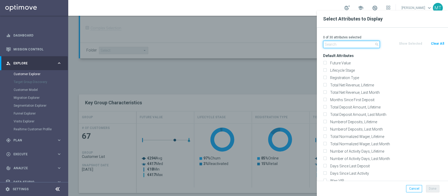
click at [375, 47] on input "text" at bounding box center [351, 44] width 57 height 7
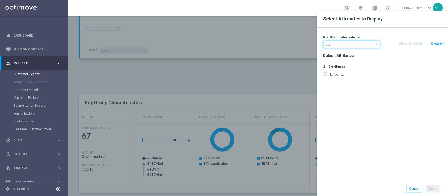
type input "id c"
click at [338, 71] on div "Id Conto" at bounding box center [383, 74] width 129 height 7
click at [339, 74] on label "Id Conto" at bounding box center [386, 74] width 116 height 5
click at [326, 74] on input "Id Conto" at bounding box center [324, 74] width 3 height 3
checkbox input "true"
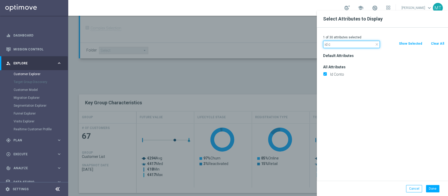
drag, startPoint x: 335, startPoint y: 43, endPoint x: 287, endPoint y: 42, distance: 47.7
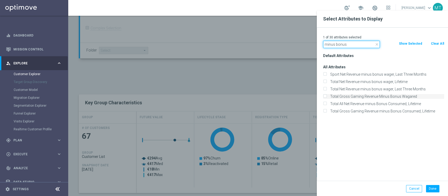
type input "minus bonus"
click at [377, 95] on label "Total Gross Gaming Revenue Minus Bonus Wagared" at bounding box center [386, 96] width 116 height 5
click at [326, 95] on input "Total Gross Gaming Revenue Minus Bonus Wagared" at bounding box center [324, 96] width 3 height 3
checkbox input "true"
click at [430, 189] on button "Done" at bounding box center [432, 188] width 13 height 7
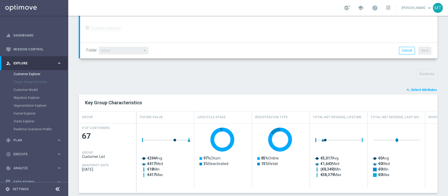
type input "Search"
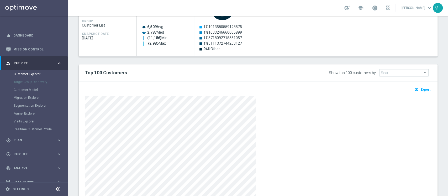
scroll to position [277, 0]
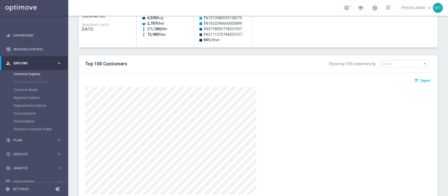
click at [420, 80] on span "Export" at bounding box center [425, 81] width 10 height 4
click at [421, 110] on div at bounding box center [258, 141] width 346 height 108
